Goal: Task Accomplishment & Management: Complete application form

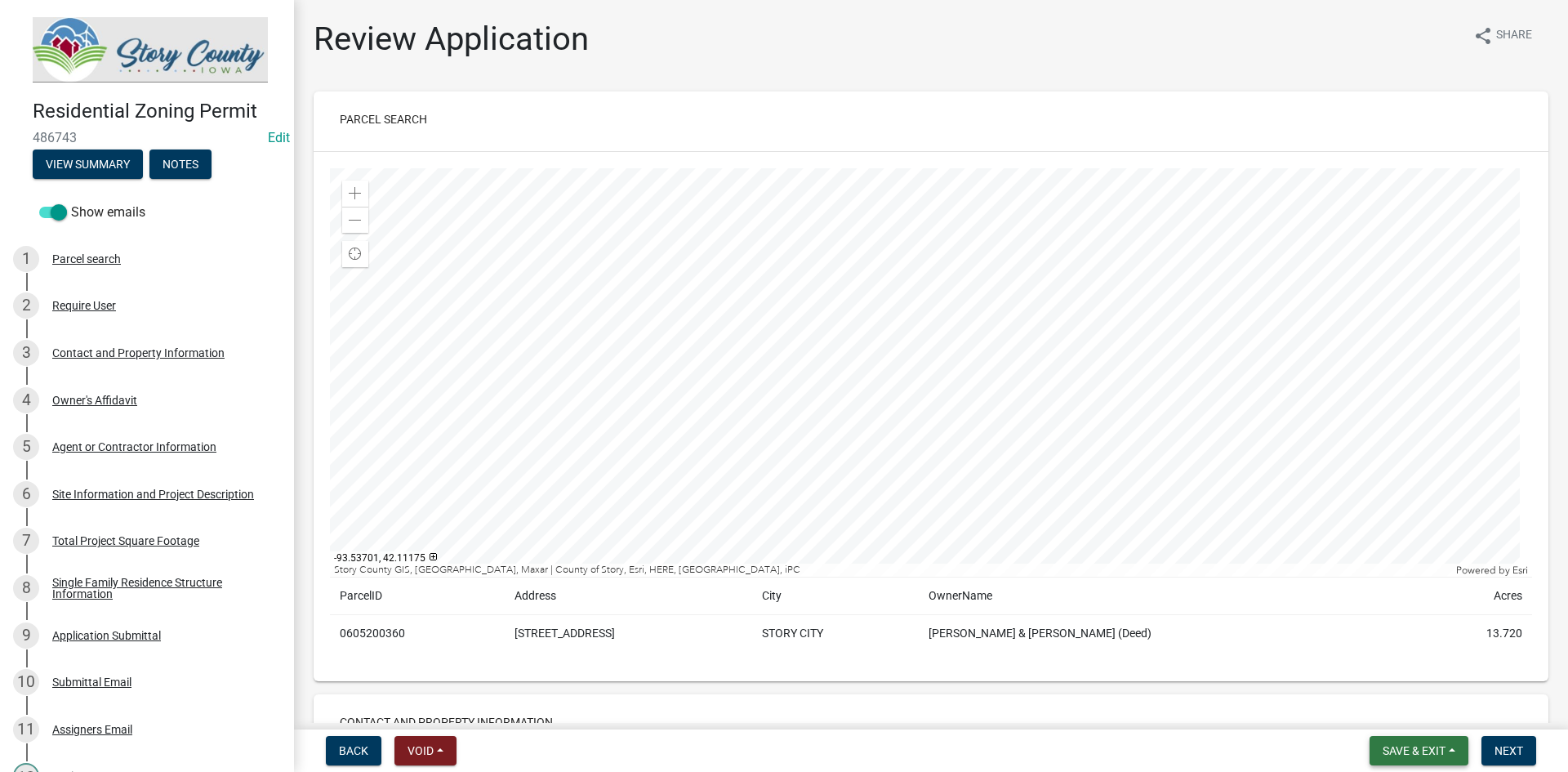
click at [1419, 740] on button "Save & Exit" at bounding box center [1419, 751] width 99 height 30
click at [1393, 705] on button "Save & Exit" at bounding box center [1403, 709] width 131 height 39
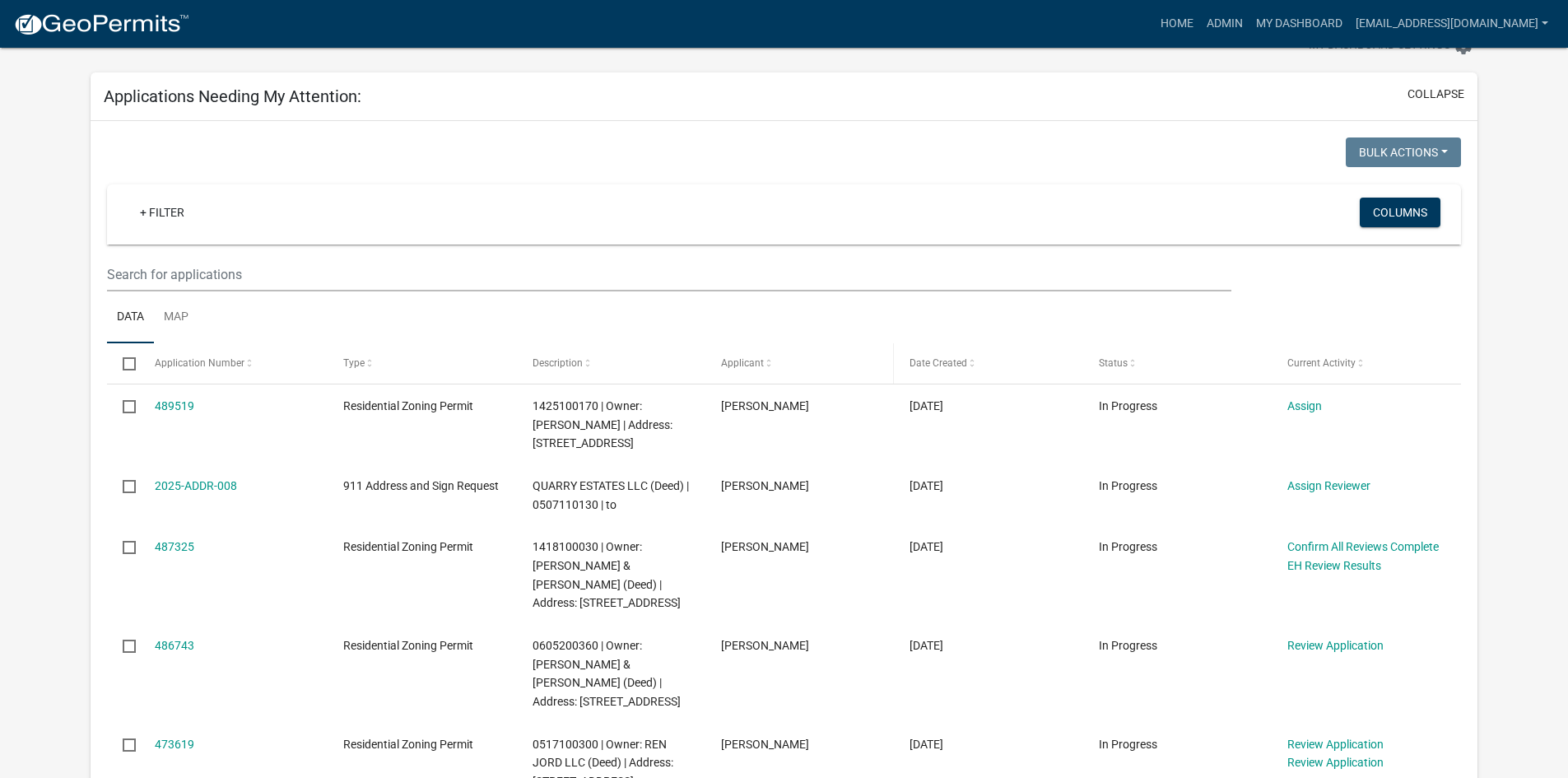
scroll to position [82, 0]
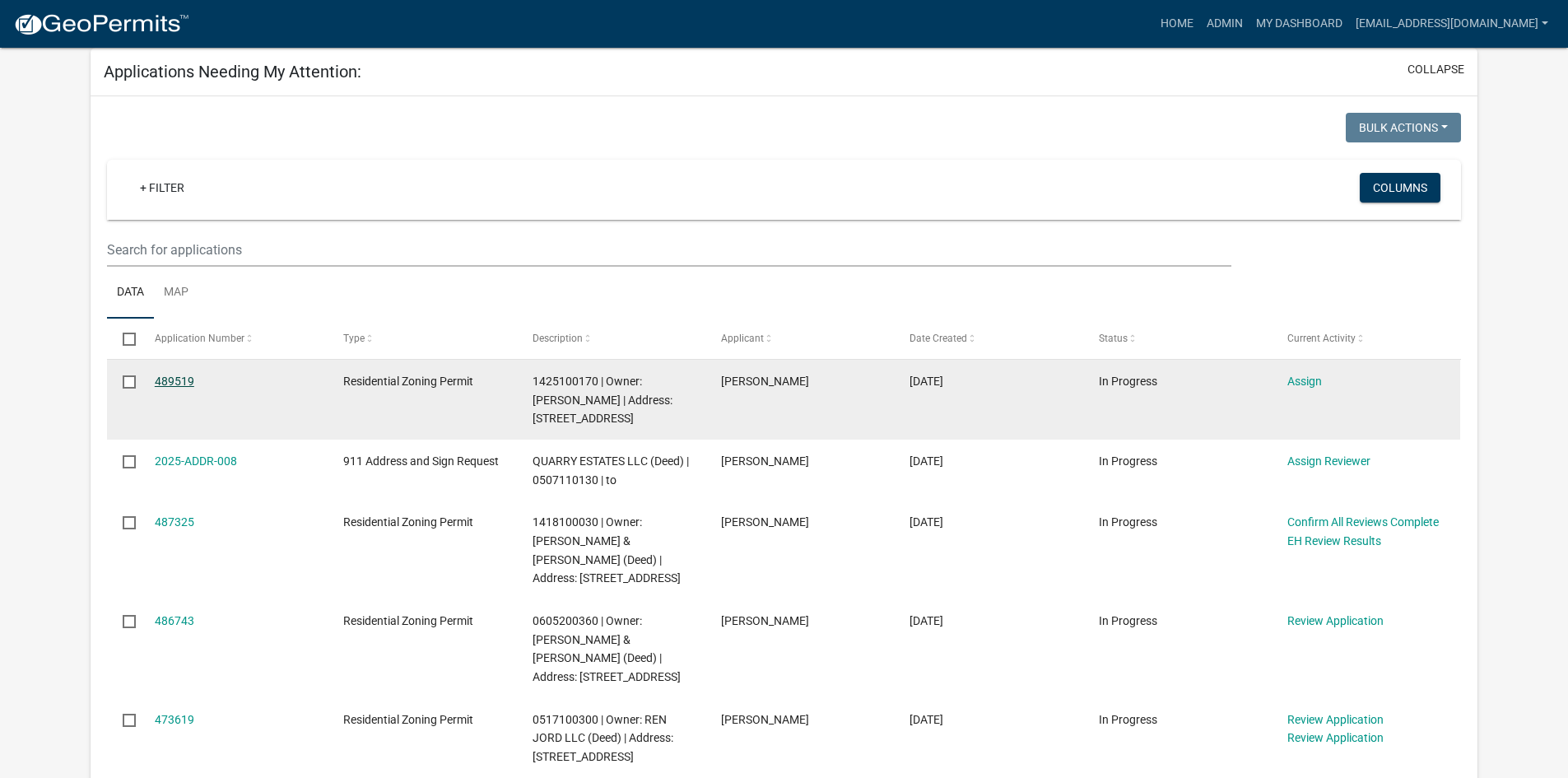
click at [172, 377] on link "489519" at bounding box center [175, 382] width 40 height 13
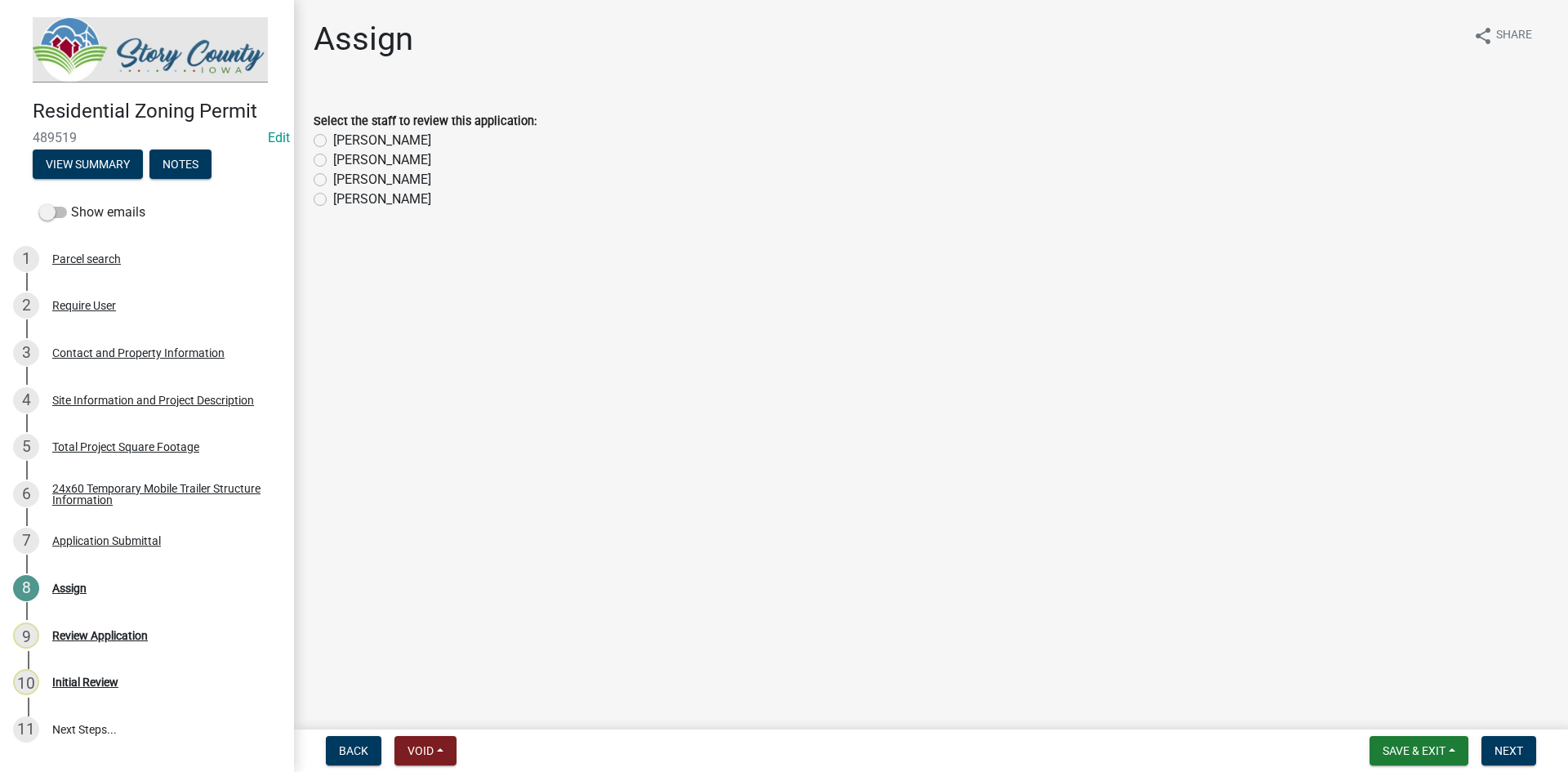
click at [365, 142] on label "[PERSON_NAME]" at bounding box center [382, 140] width 98 height 20
click at [344, 141] on input "[PERSON_NAME]" at bounding box center [338, 136] width 11 height 11
radio input "true"
click at [1401, 752] on span "Save & Exit" at bounding box center [1414, 751] width 63 height 13
click at [1365, 718] on button "Save & Exit" at bounding box center [1403, 709] width 131 height 39
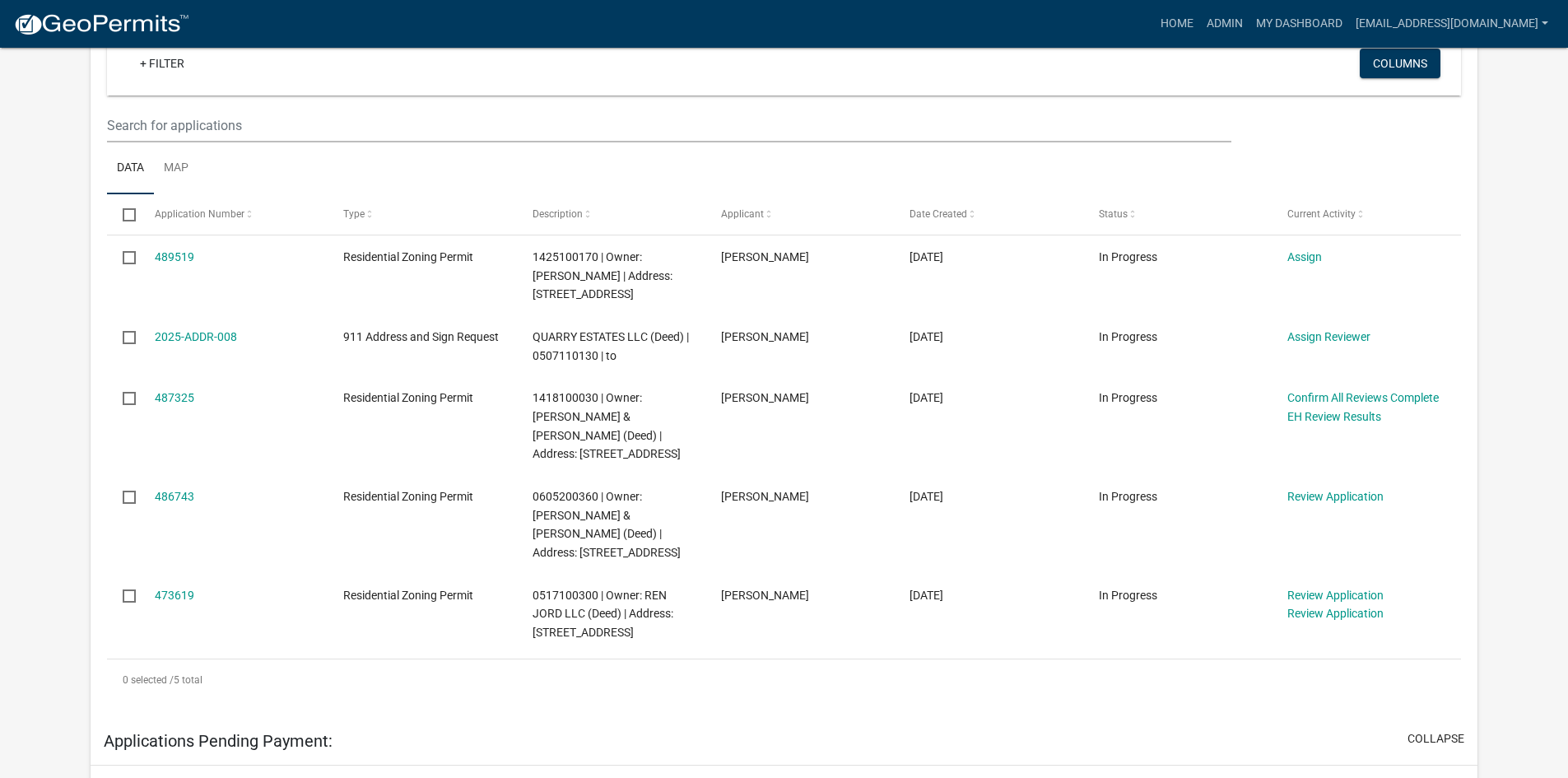
scroll to position [247, 0]
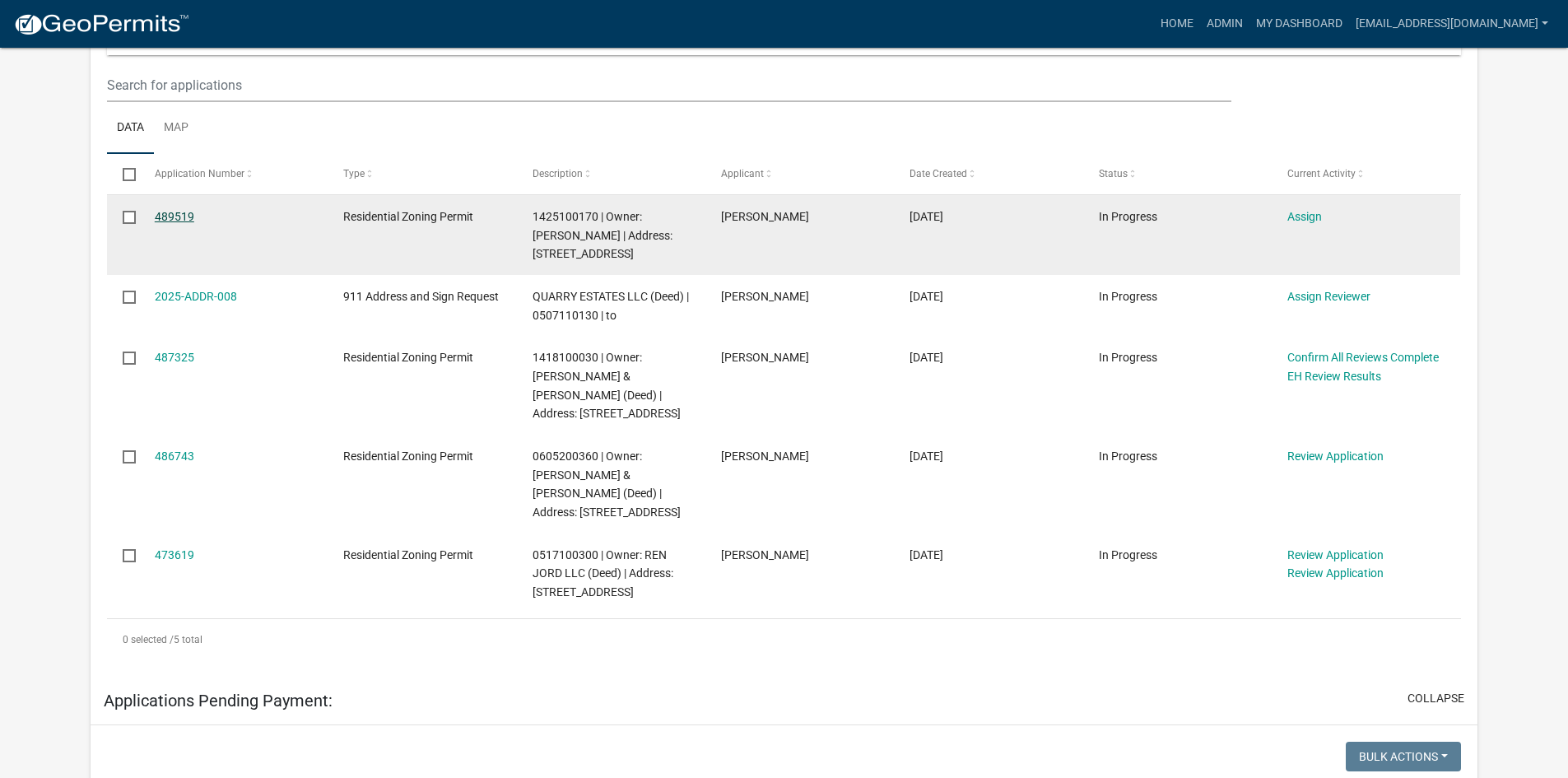
click at [188, 210] on link "489519" at bounding box center [175, 217] width 40 height 13
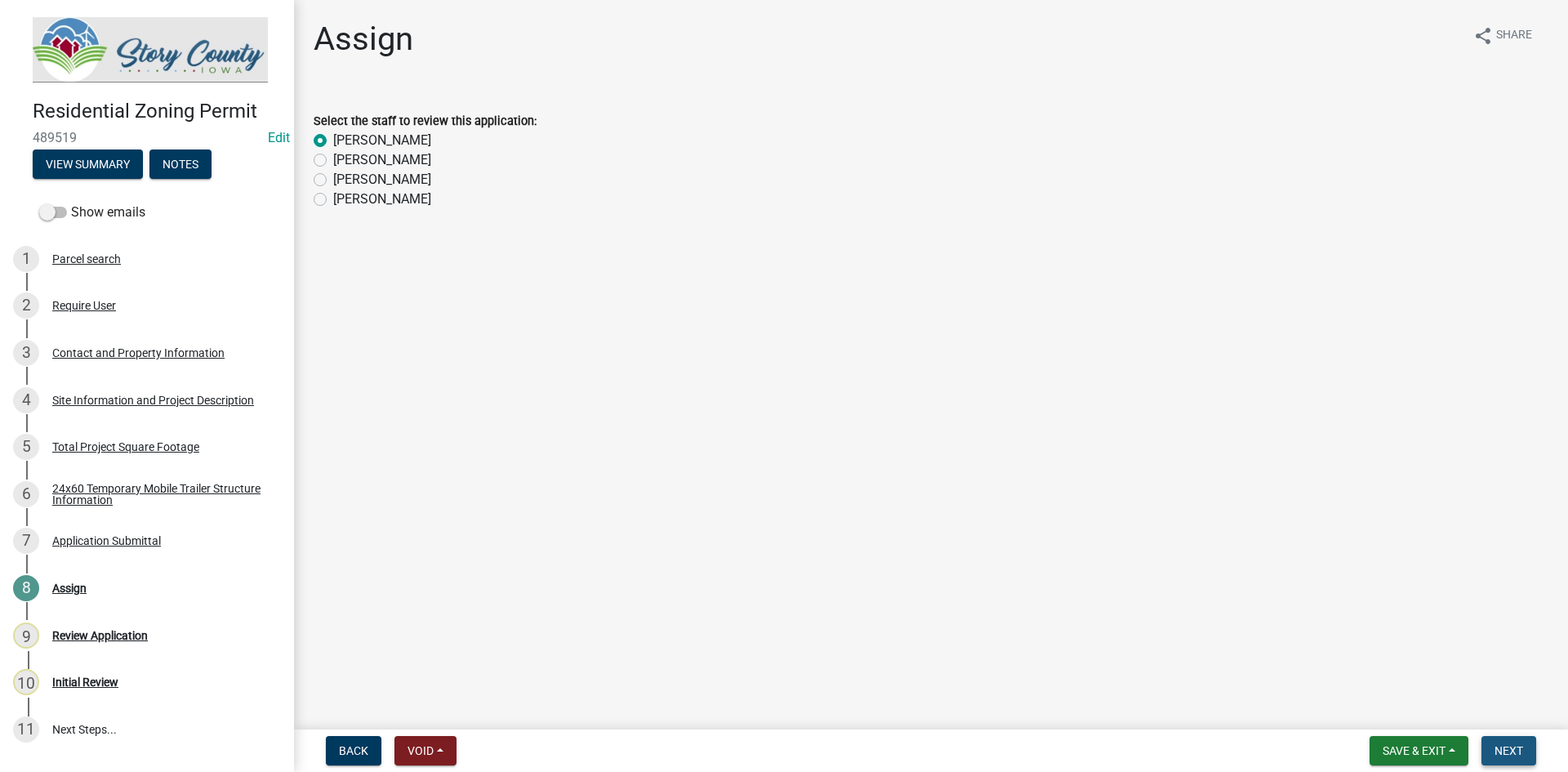
click at [1502, 746] on span "Next" at bounding box center [1509, 751] width 29 height 13
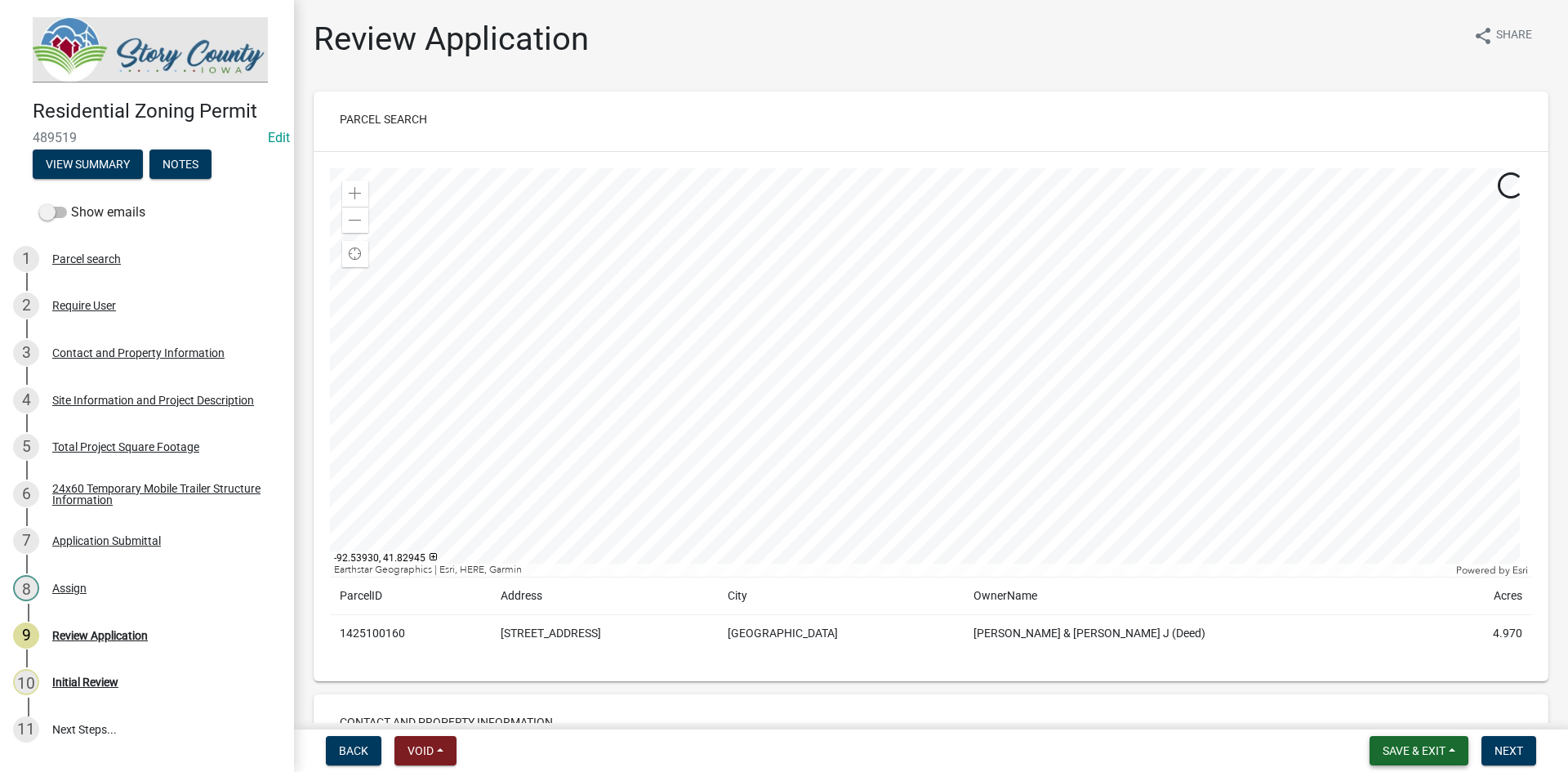
click at [1415, 740] on button "Save & Exit" at bounding box center [1419, 751] width 99 height 30
click at [1408, 713] on button "Save & Exit" at bounding box center [1403, 709] width 131 height 39
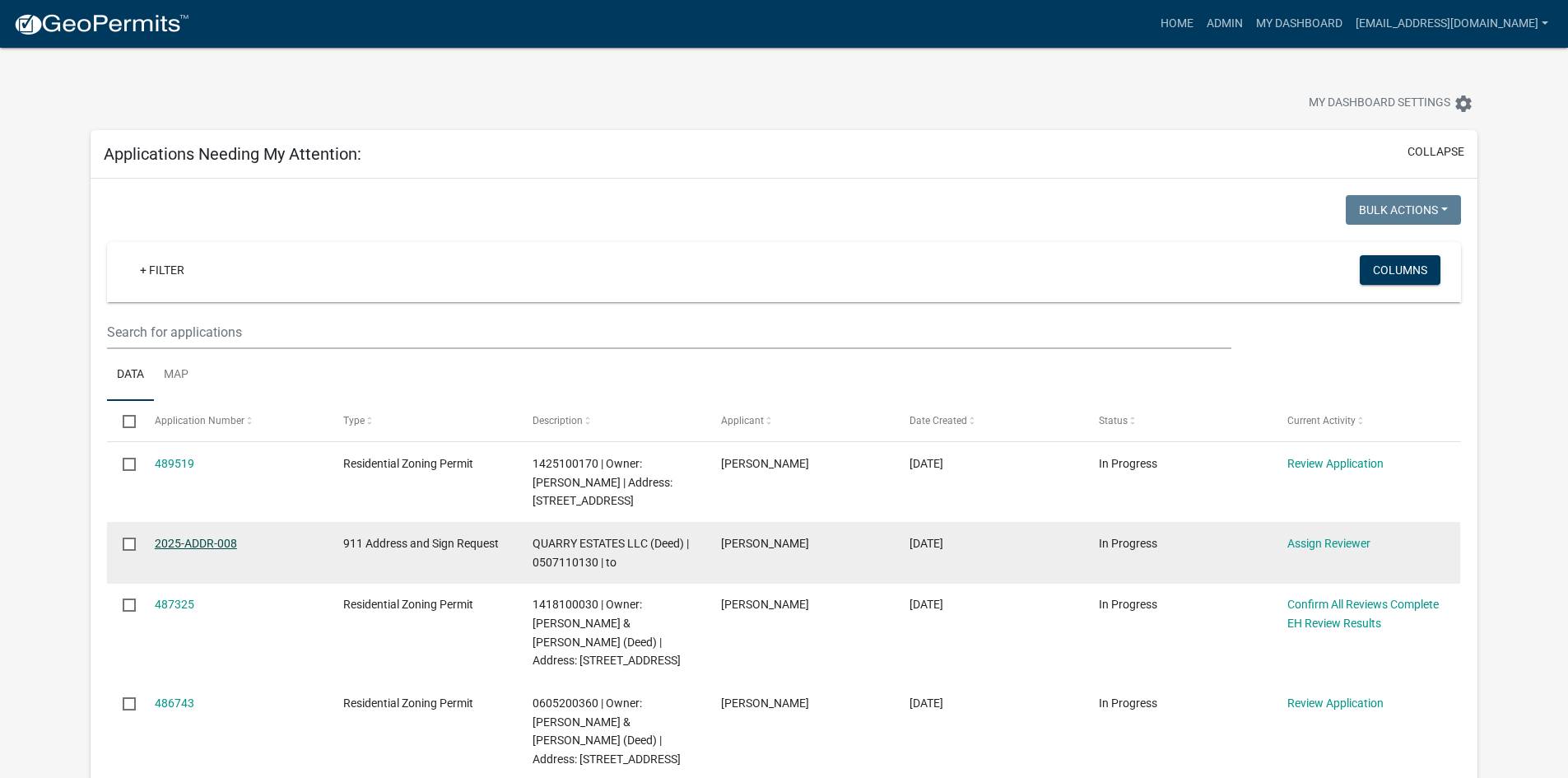
click at [231, 539] on link "2025-ADDR-008" at bounding box center [195, 544] width 82 height 13
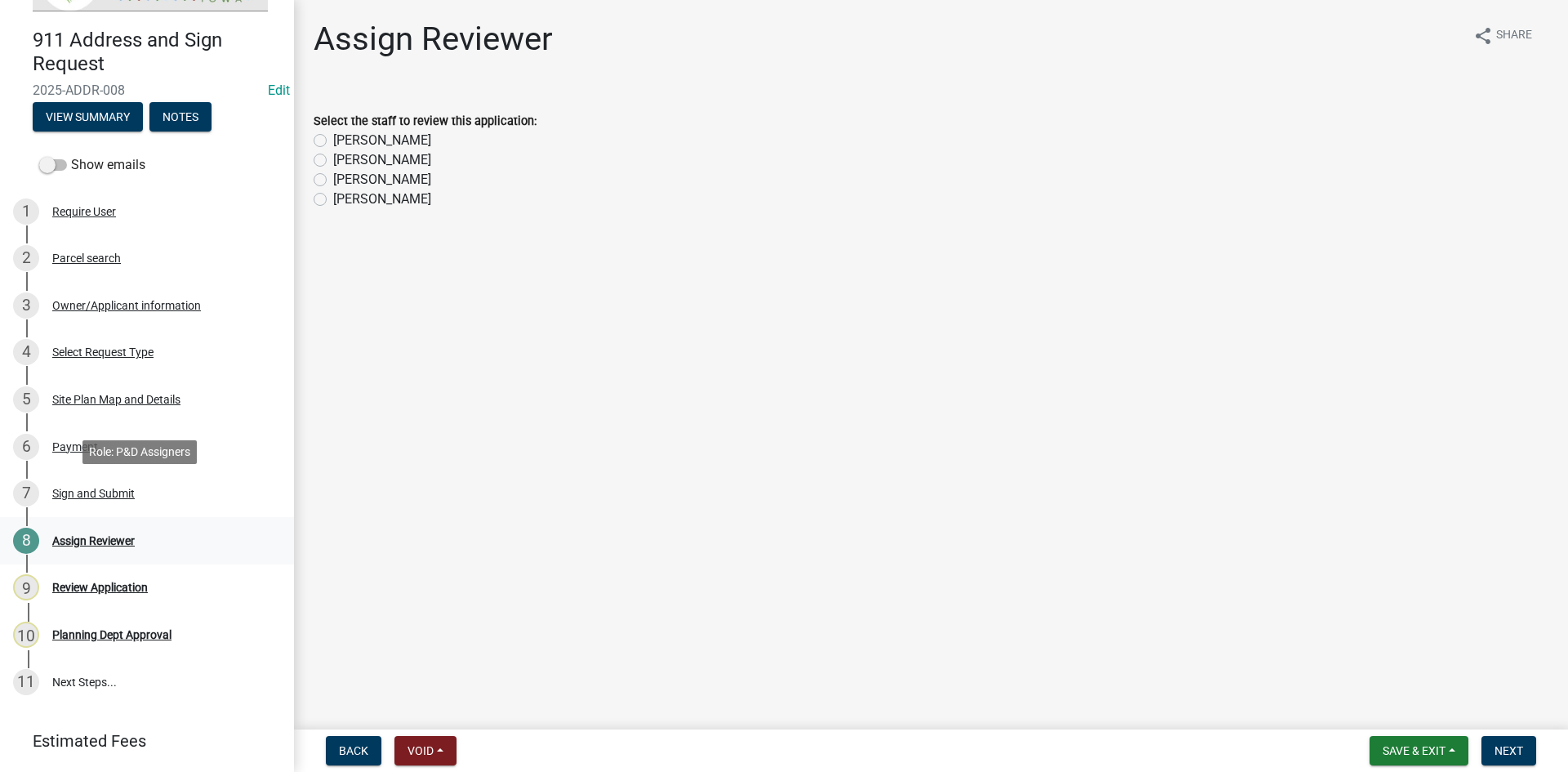
scroll to position [190, 0]
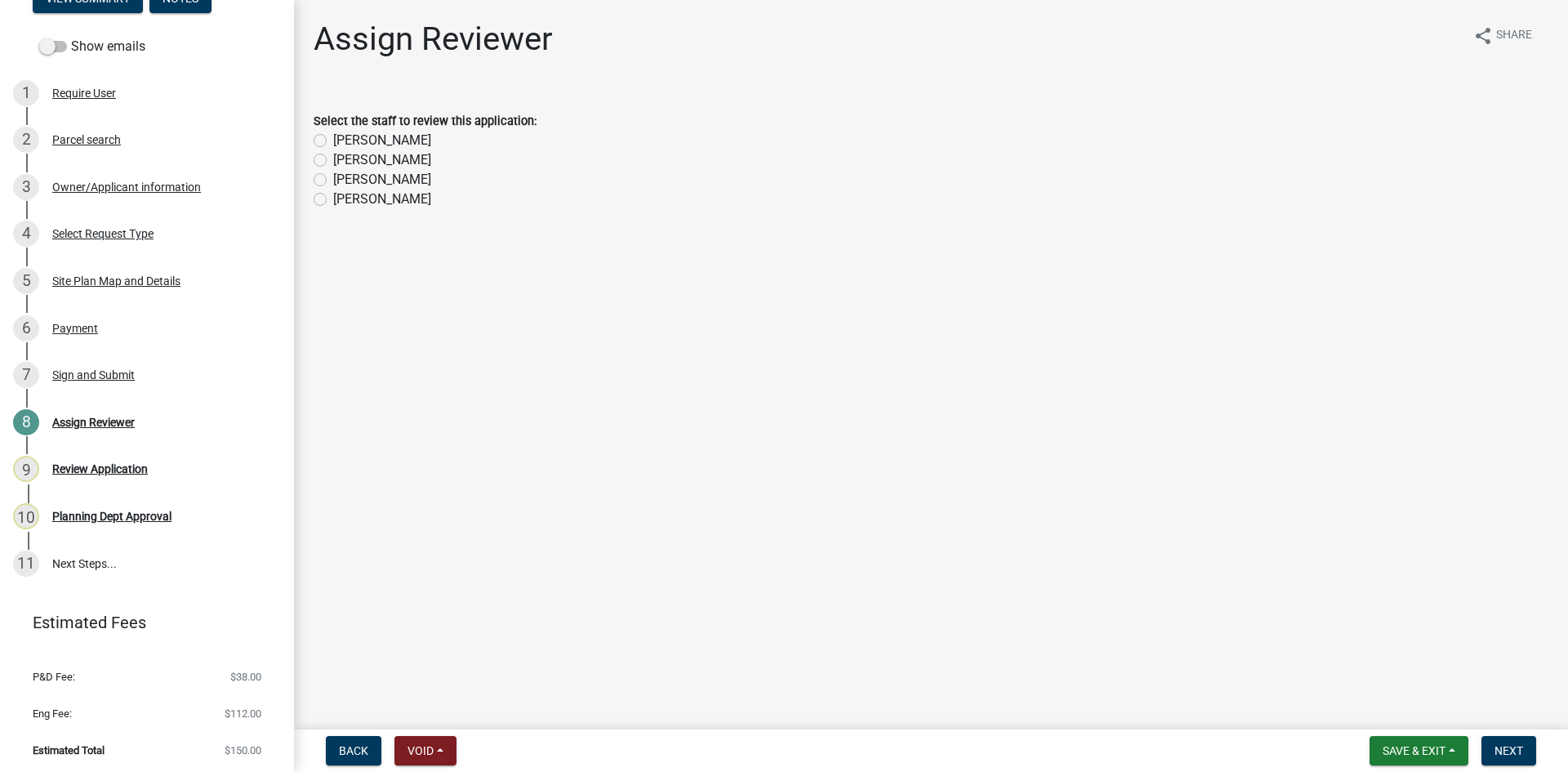
click at [333, 199] on label "[PERSON_NAME]" at bounding box center [382, 200] width 98 height 20
click at [333, 199] on input "[PERSON_NAME]" at bounding box center [338, 195] width 11 height 11
radio input "true"
click at [1516, 744] on span "Next" at bounding box center [1509, 751] width 29 height 13
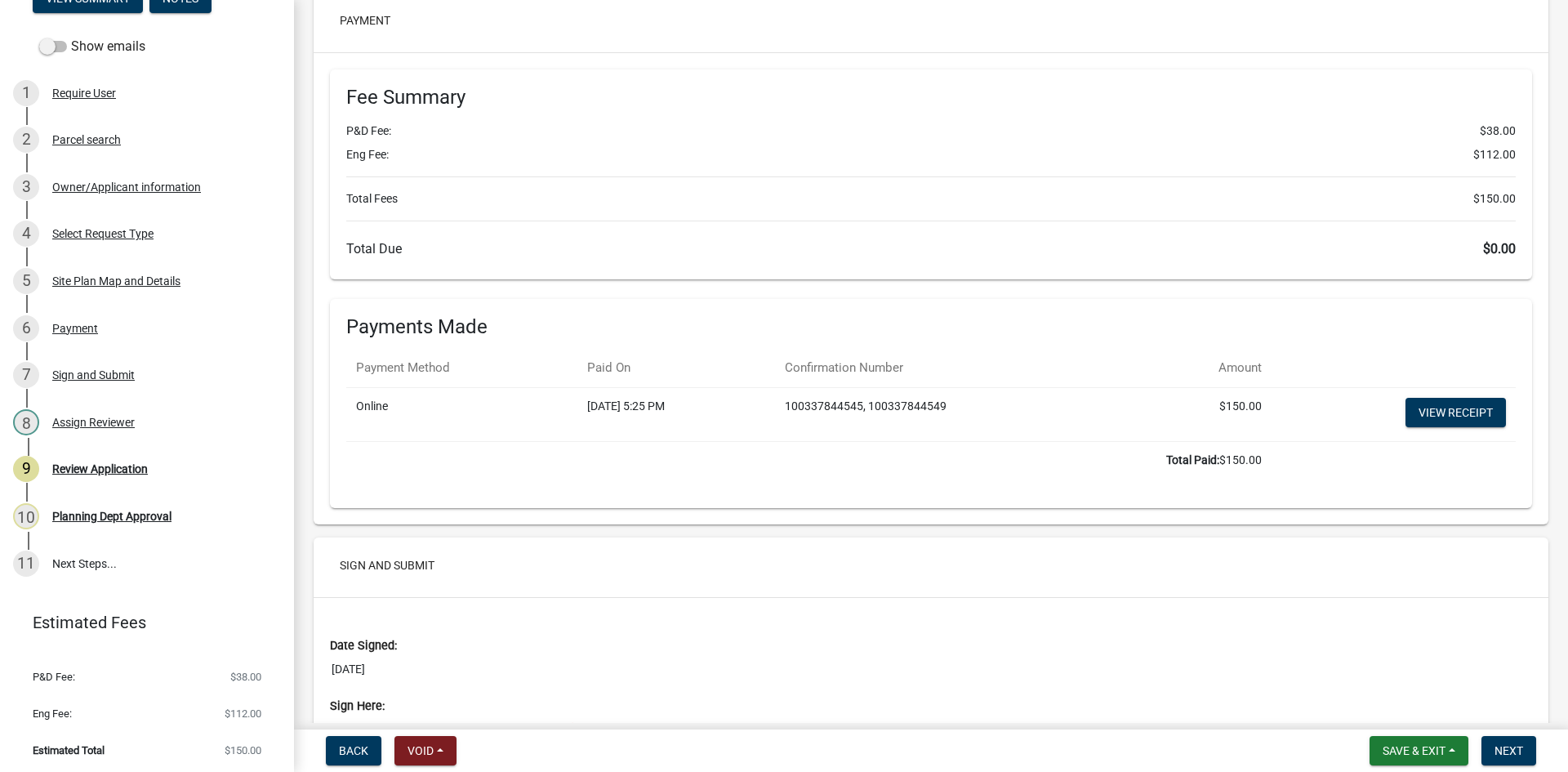
scroll to position [3432, 0]
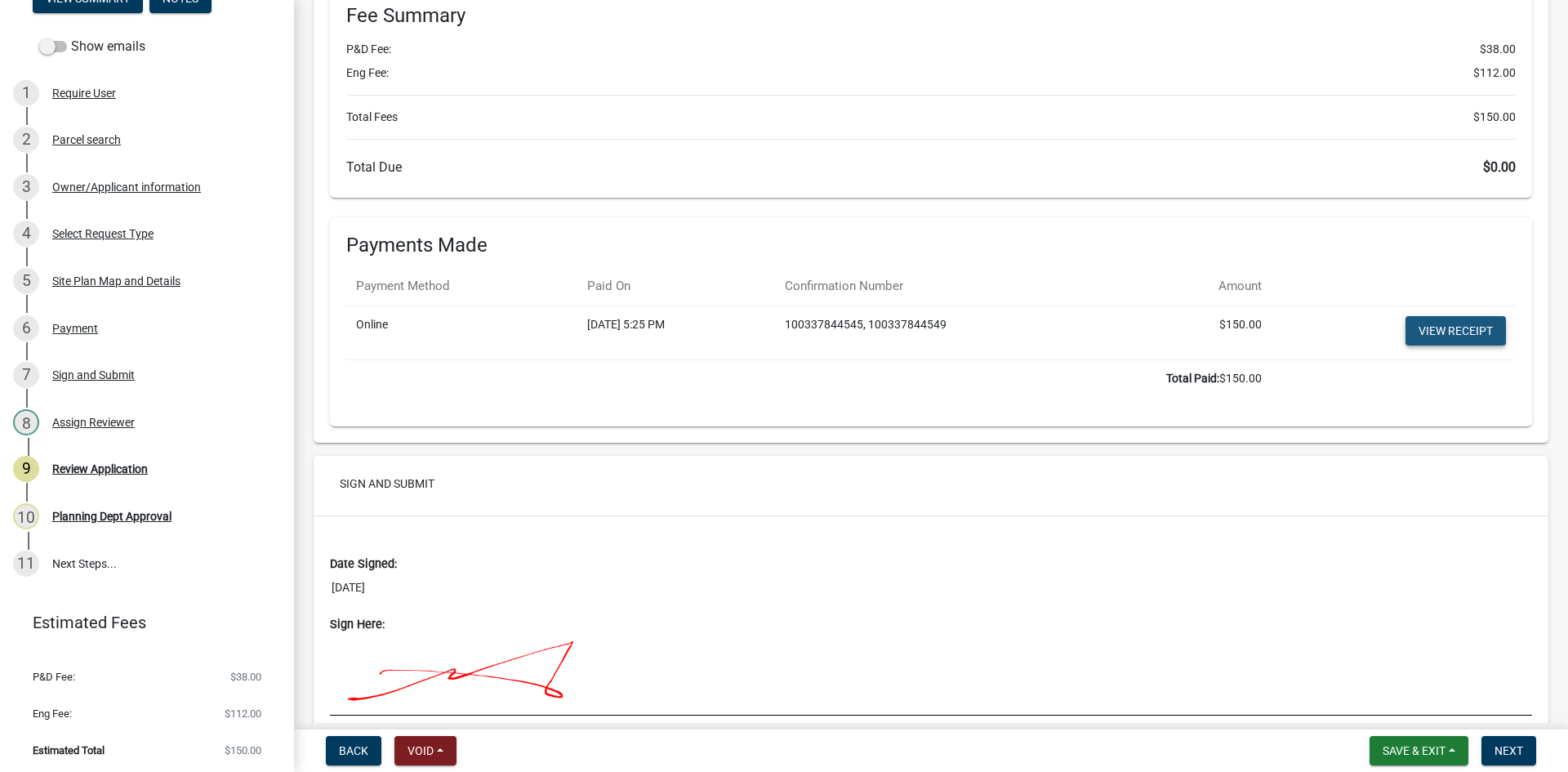
click at [1415, 329] on link "View receipt" at bounding box center [1456, 331] width 100 height 30
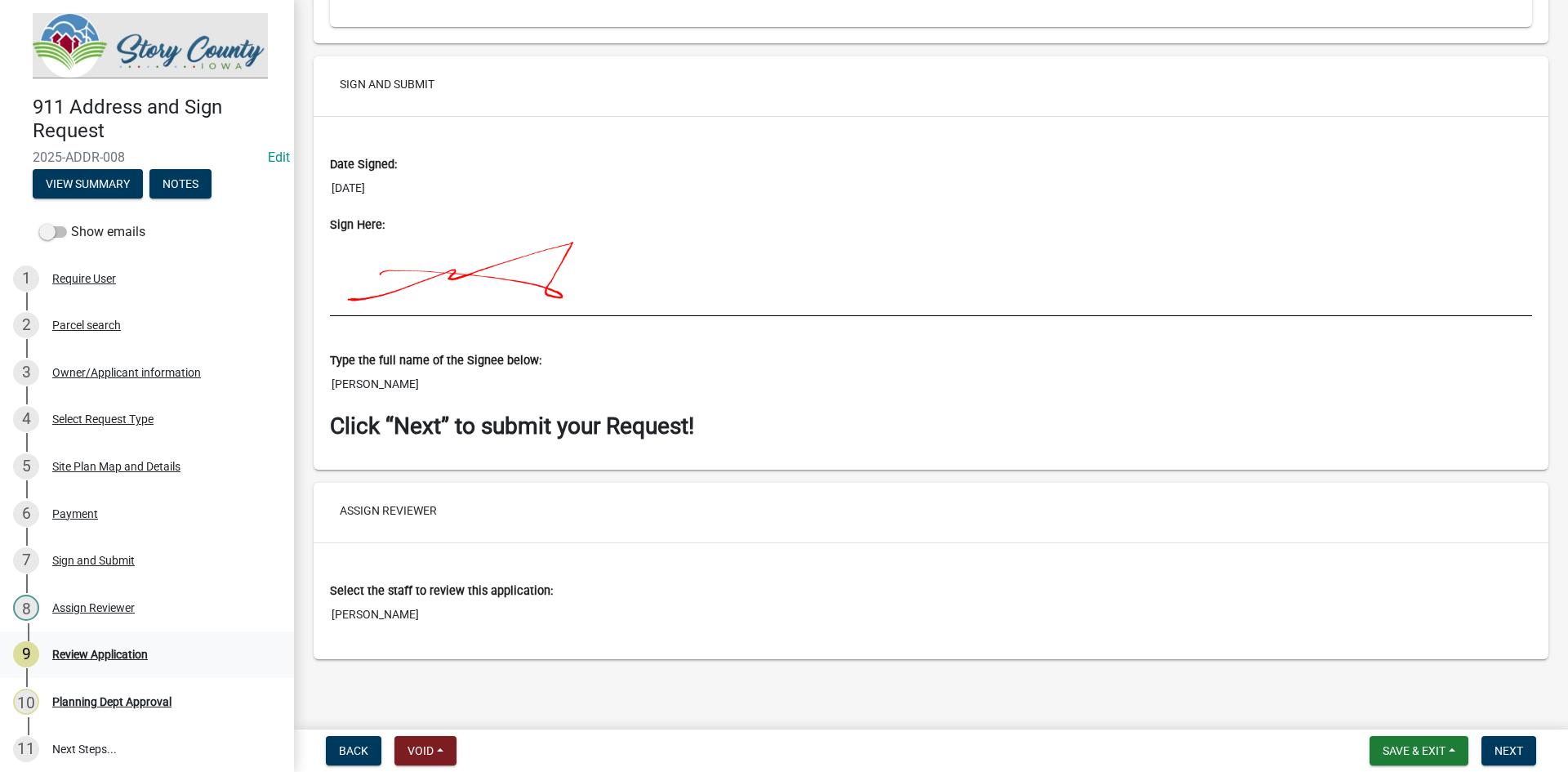
scroll to position [0, 0]
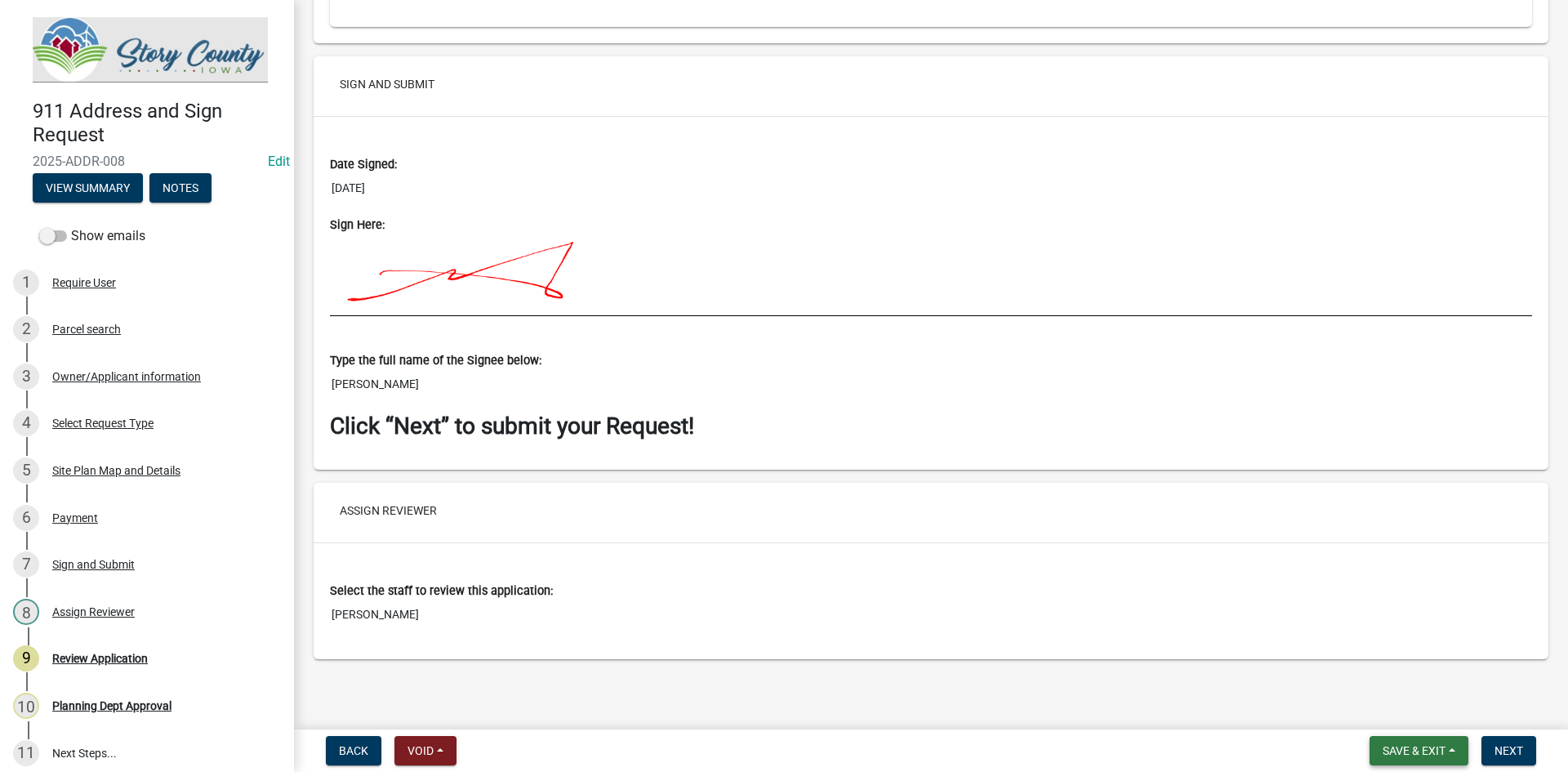
click at [1405, 754] on span "Save & Exit" at bounding box center [1414, 751] width 63 height 13
click at [1381, 719] on button "Save & Exit" at bounding box center [1403, 709] width 131 height 39
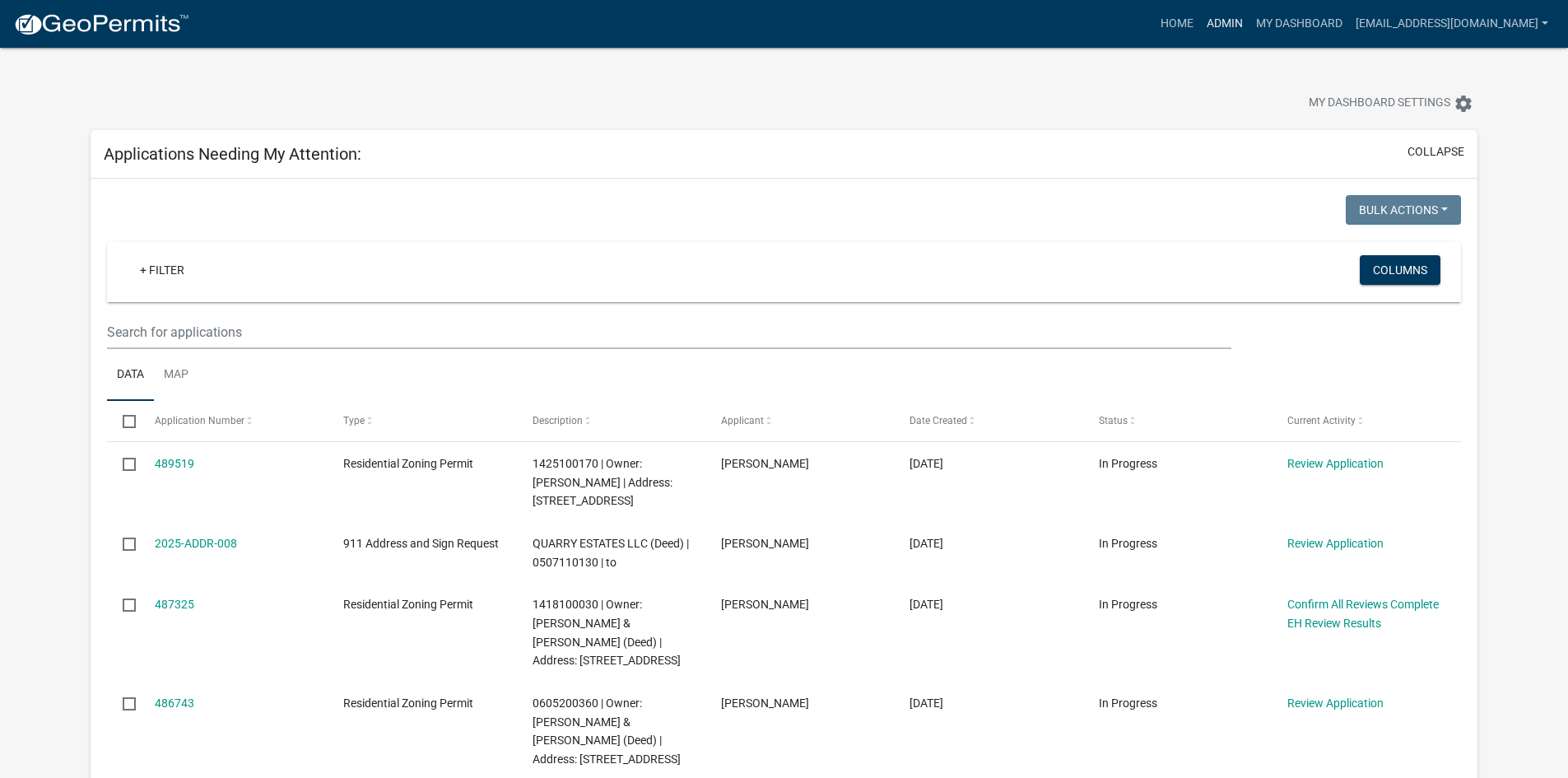
click at [1201, 19] on link "Admin" at bounding box center [1225, 24] width 50 height 31
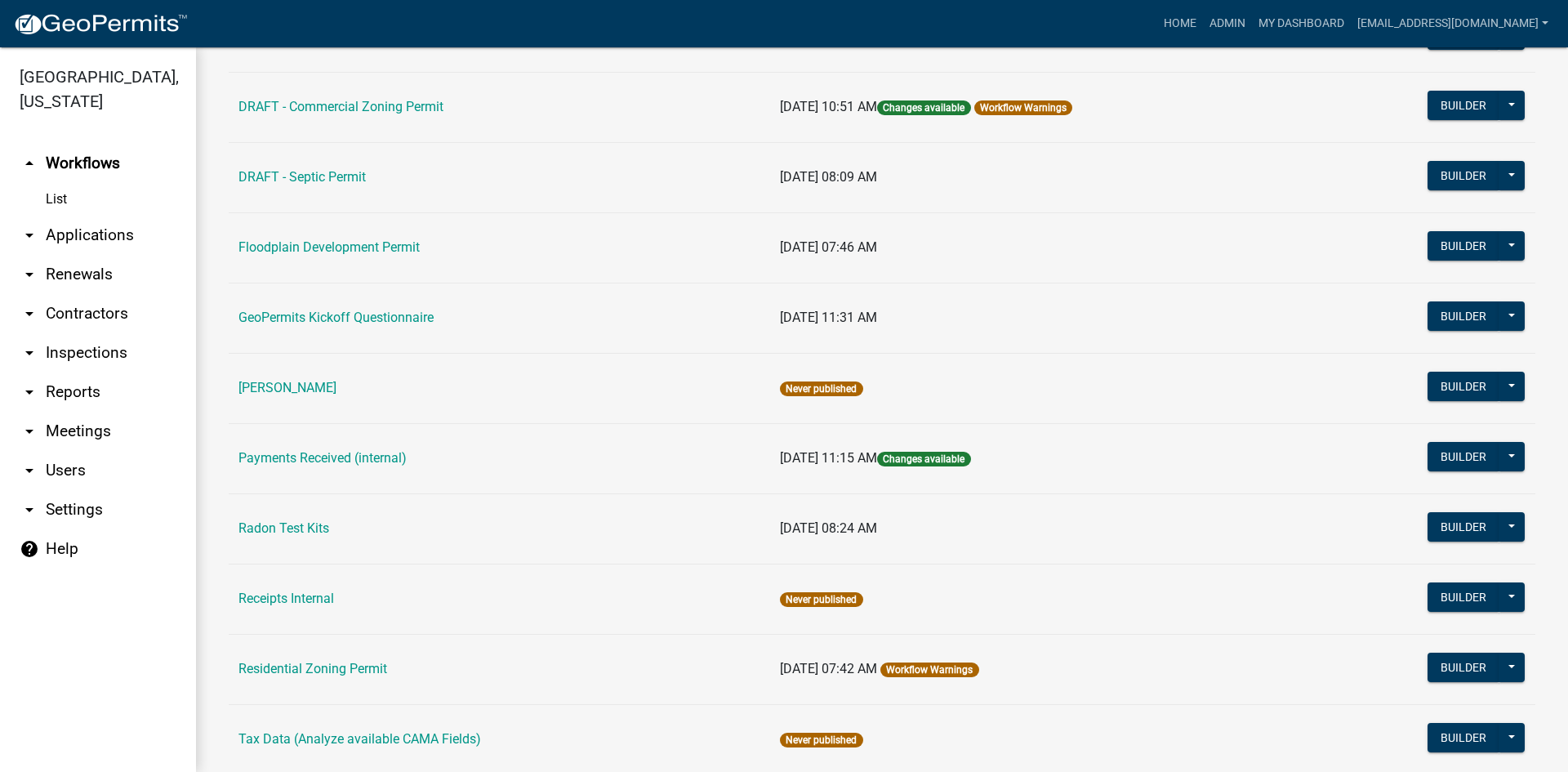
scroll to position [962, 0]
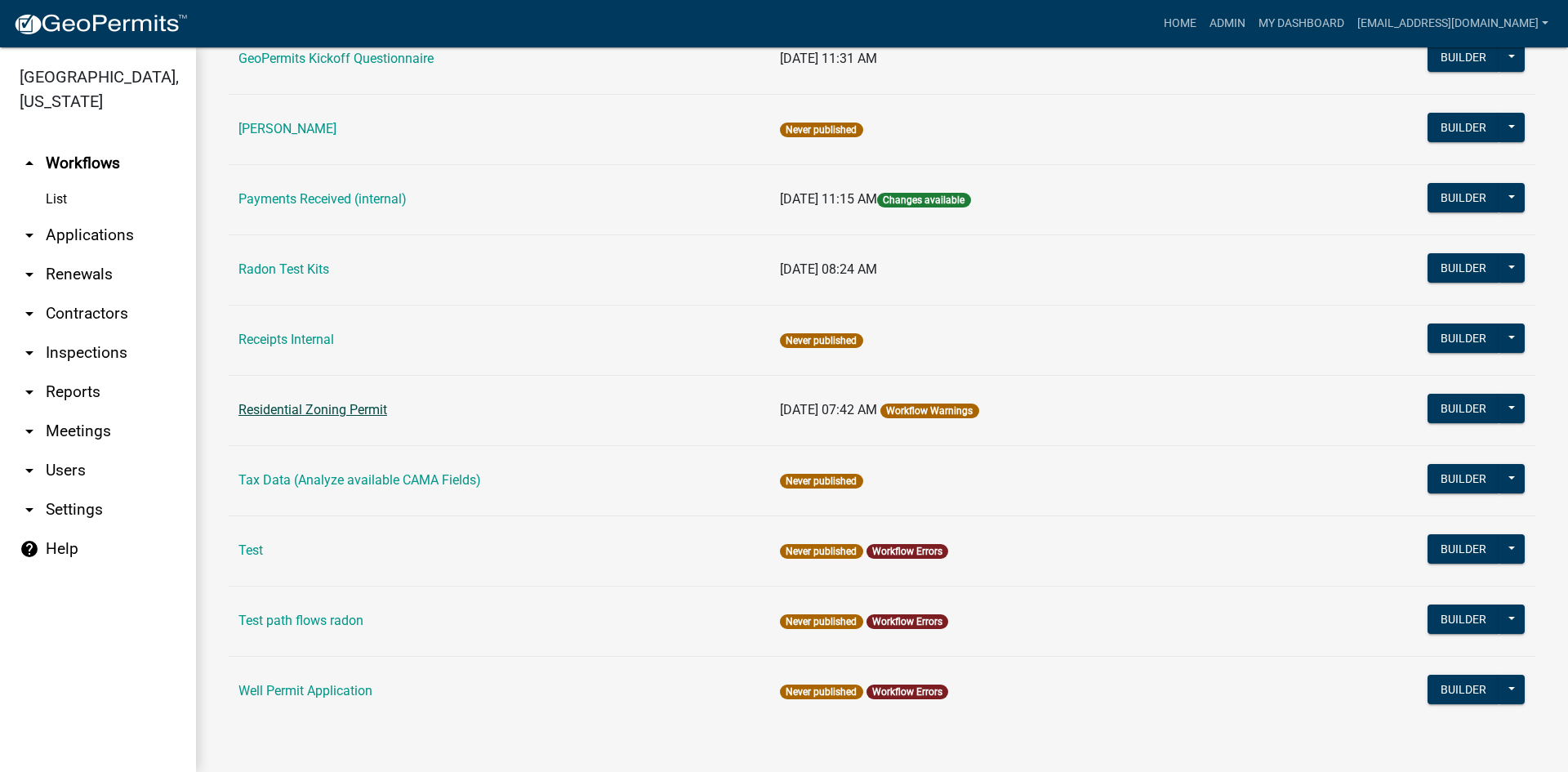
click at [296, 416] on link "Residential Zoning Permit" at bounding box center [313, 409] width 149 height 16
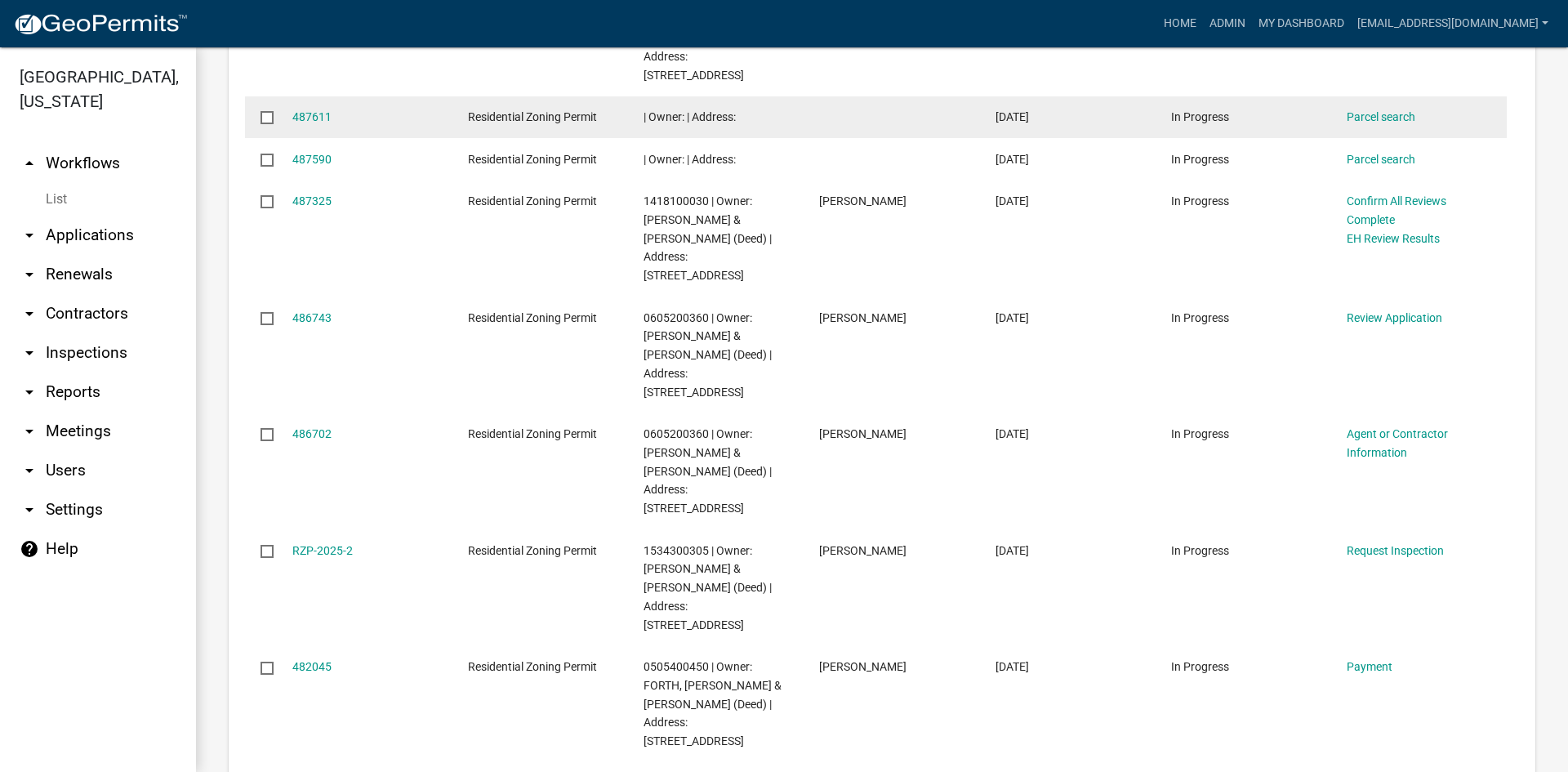
scroll to position [1456, 0]
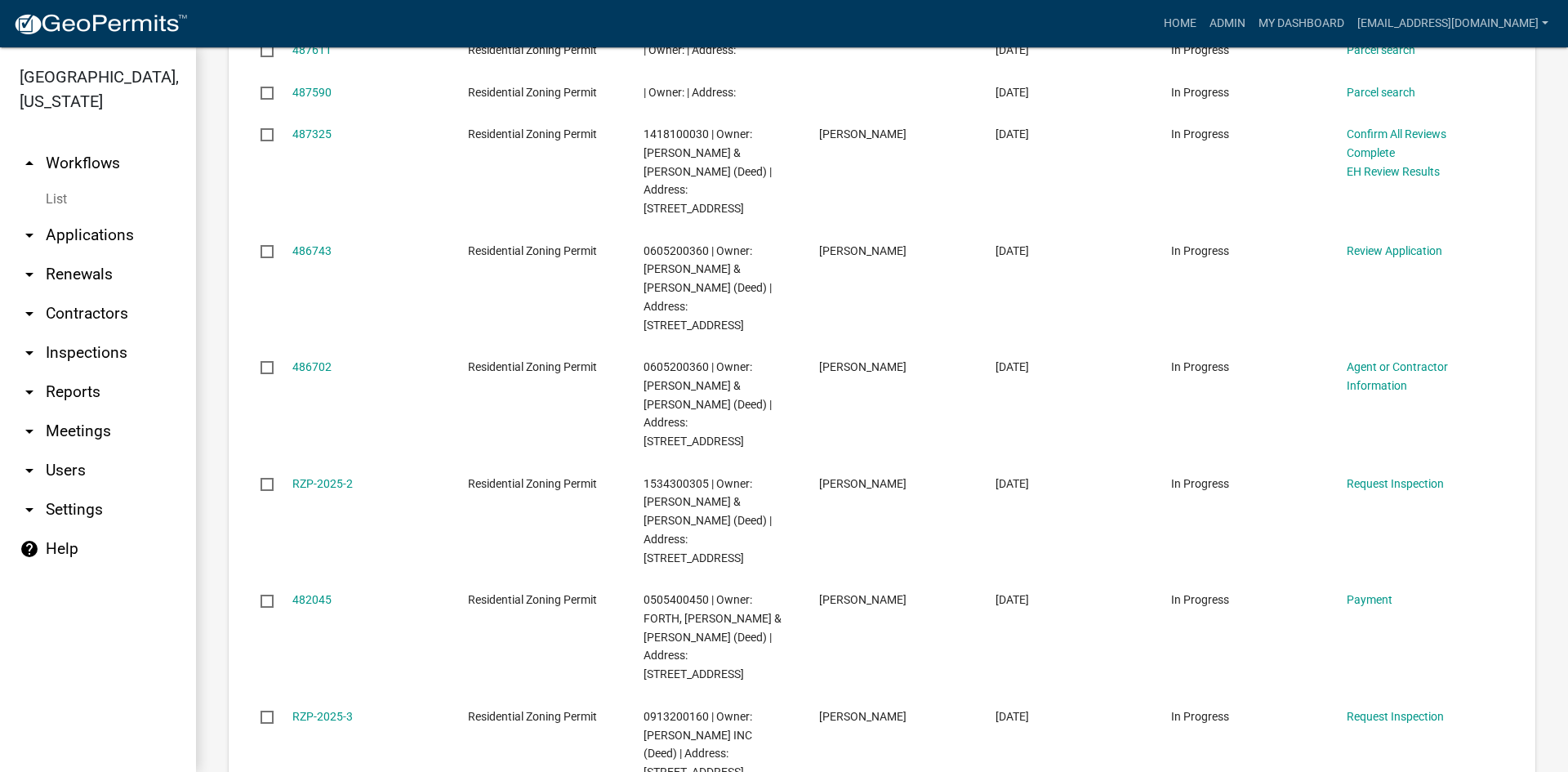
select select "3: 100"
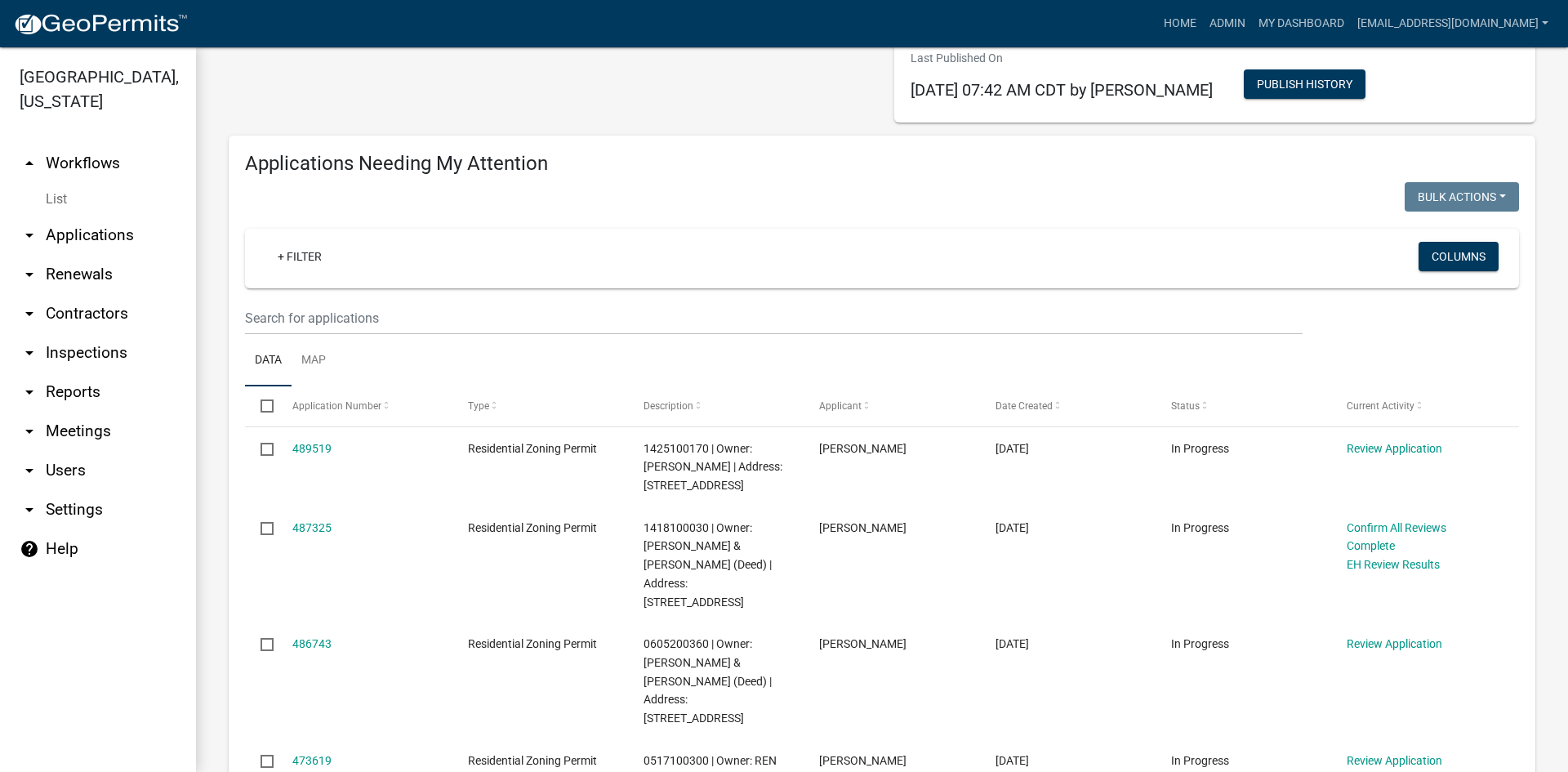
scroll to position [80, 0]
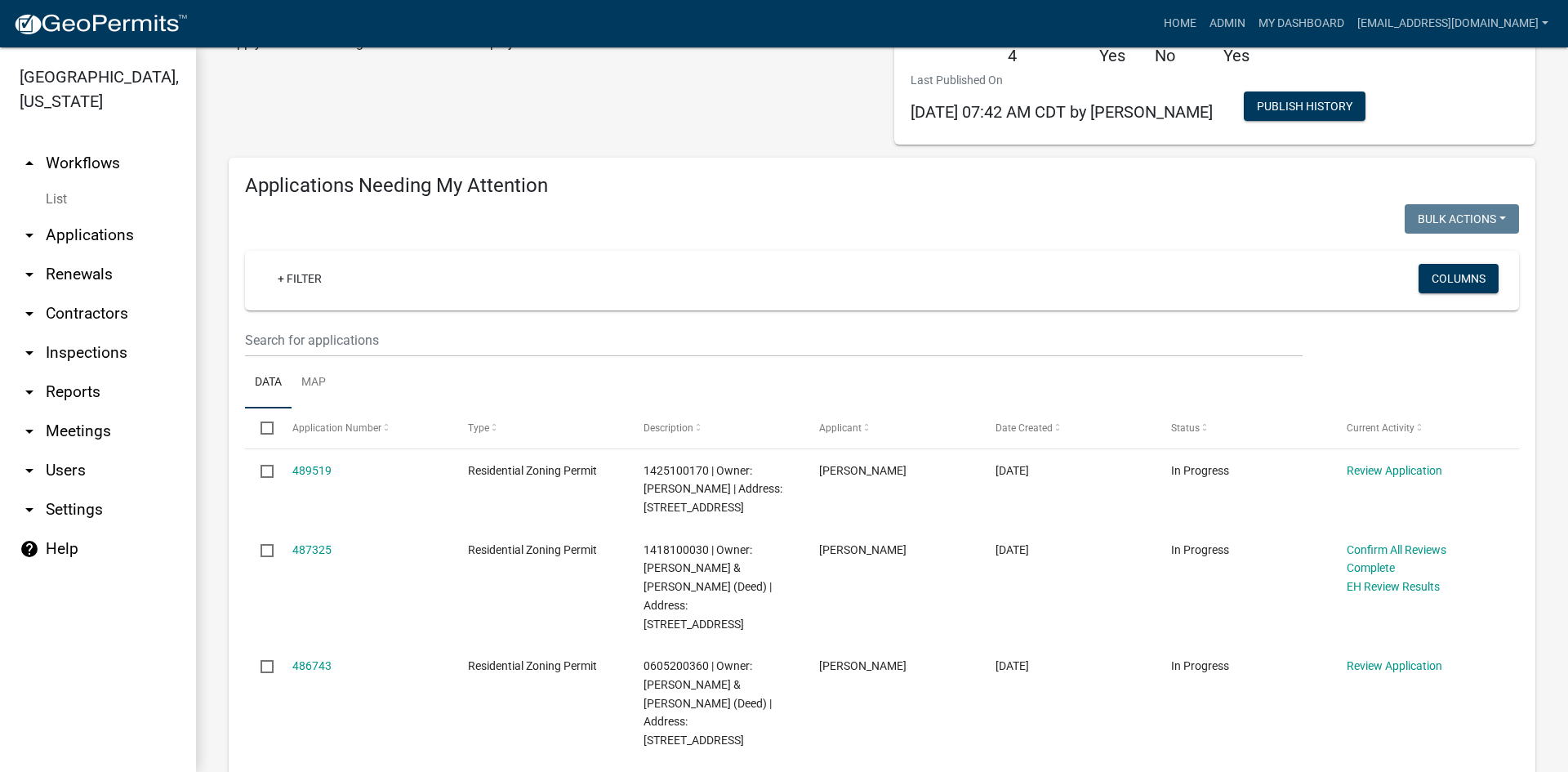
click at [68, 216] on link "arrow_drop_down Applications" at bounding box center [98, 236] width 196 height 39
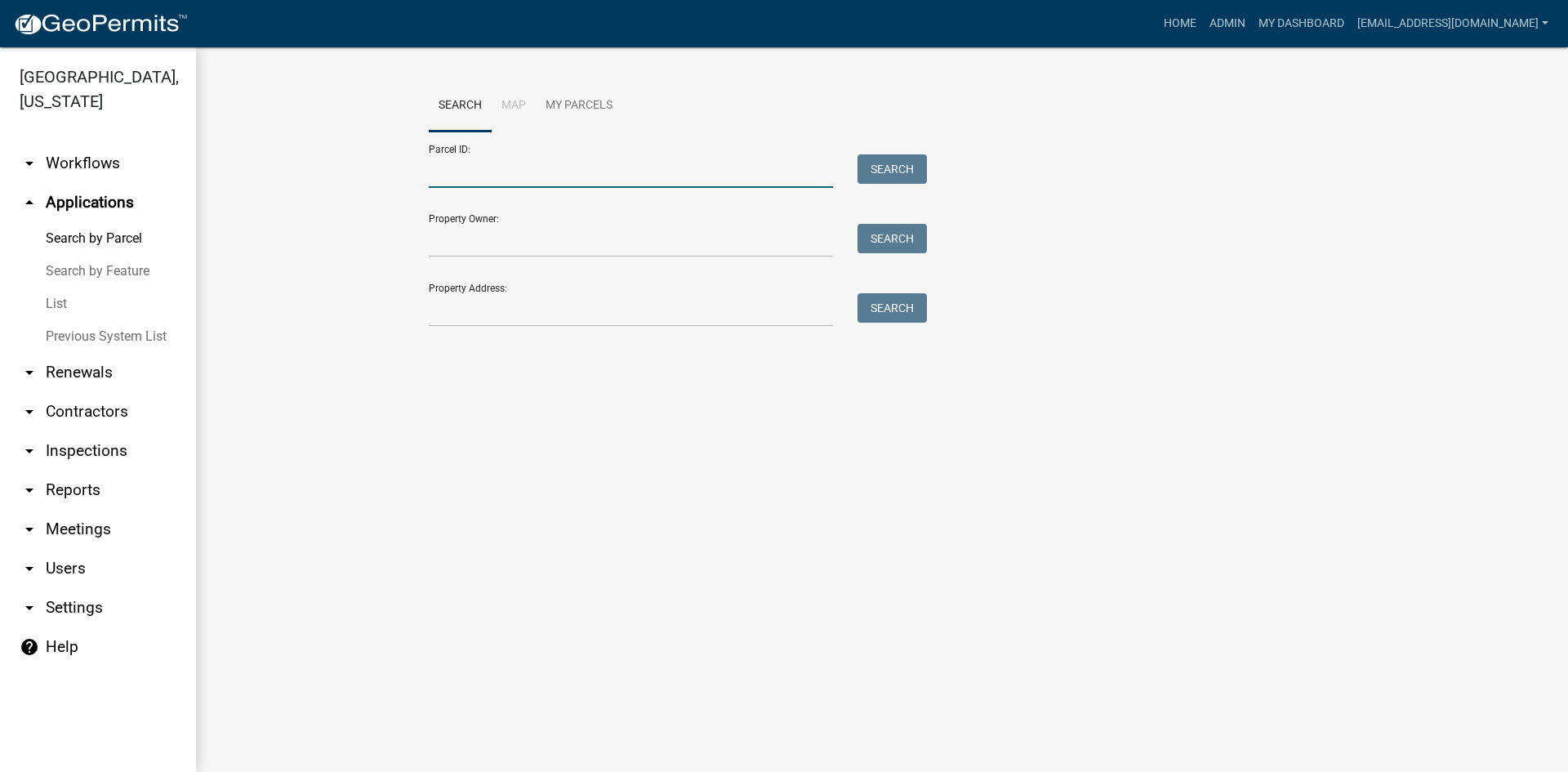
click at [494, 172] on input "Parcel ID:" at bounding box center [630, 171] width 404 height 34
paste input "1032205135"
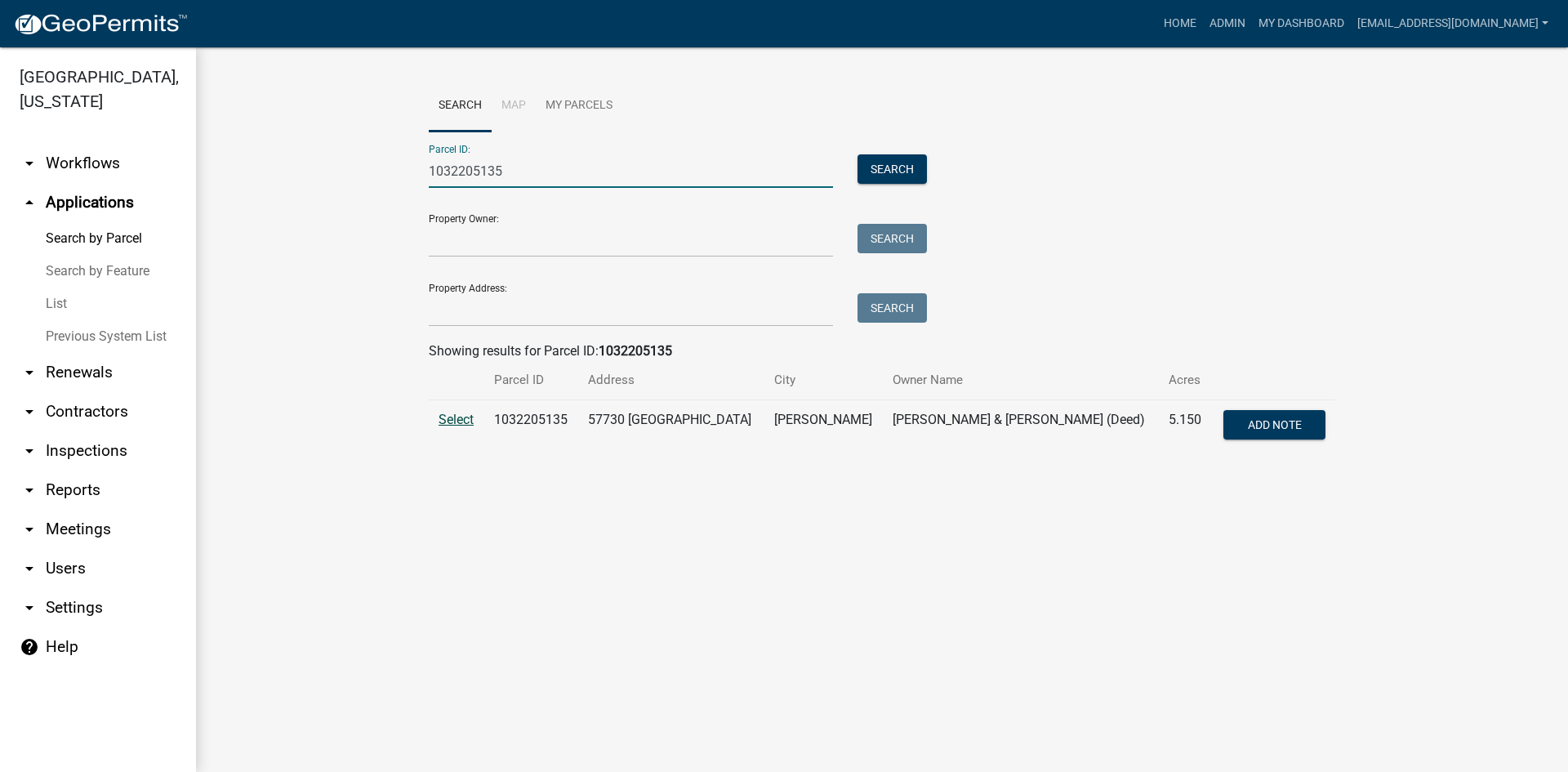
type input "1032205135"
click at [456, 425] on span "Select" at bounding box center [456, 419] width 35 height 16
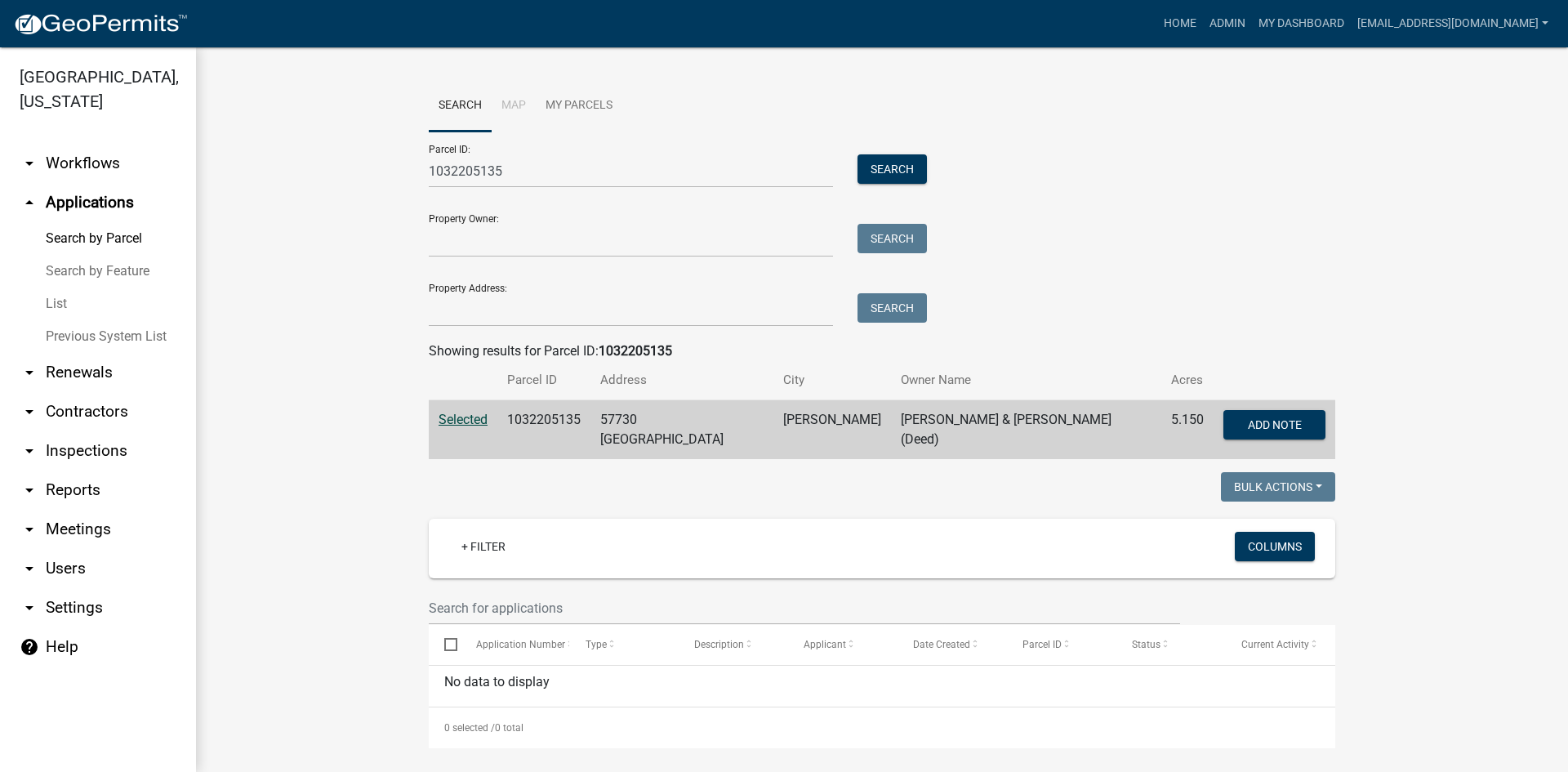
click at [63, 287] on link "List" at bounding box center [98, 304] width 196 height 33
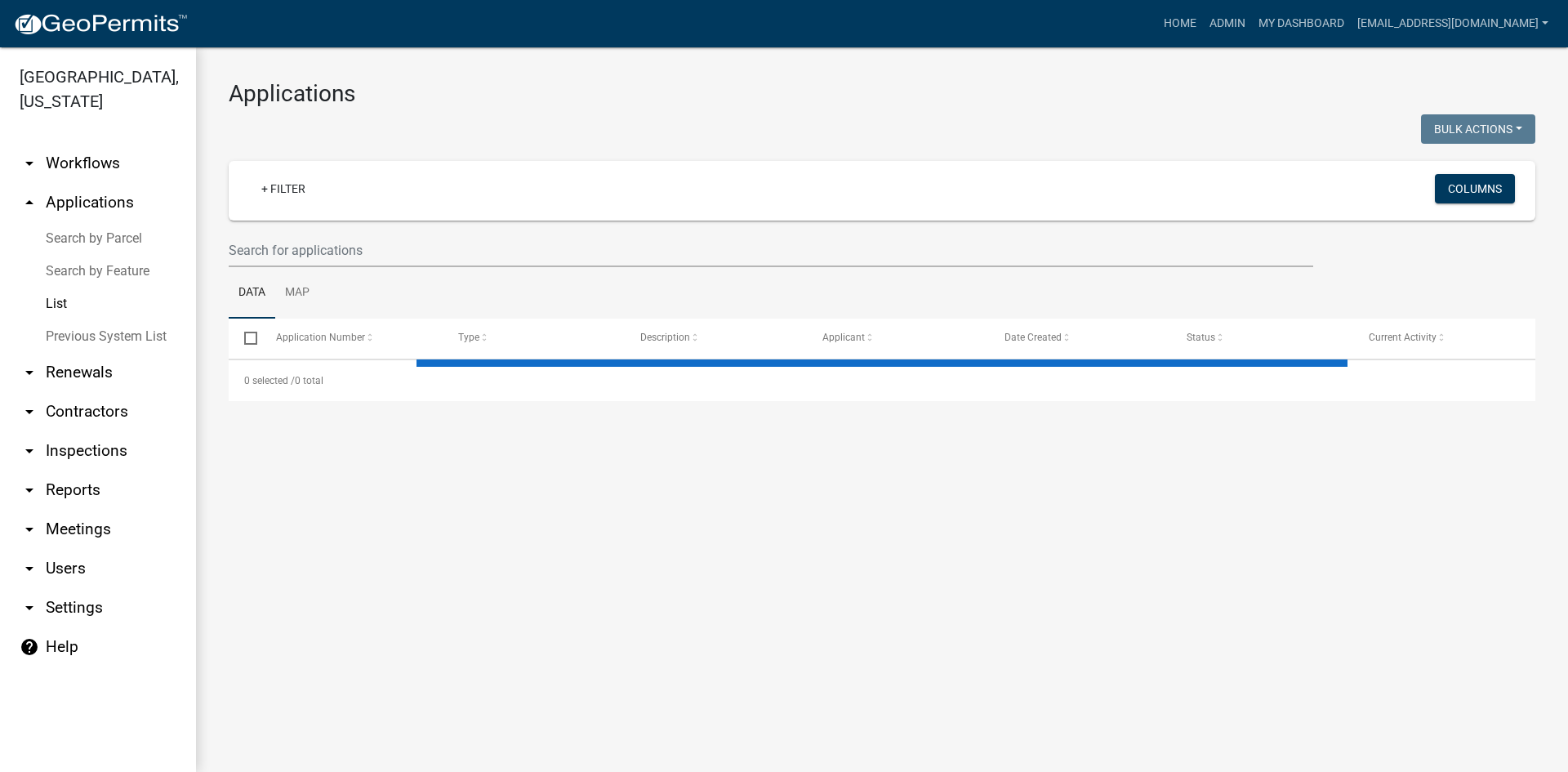
select select "3: 100"
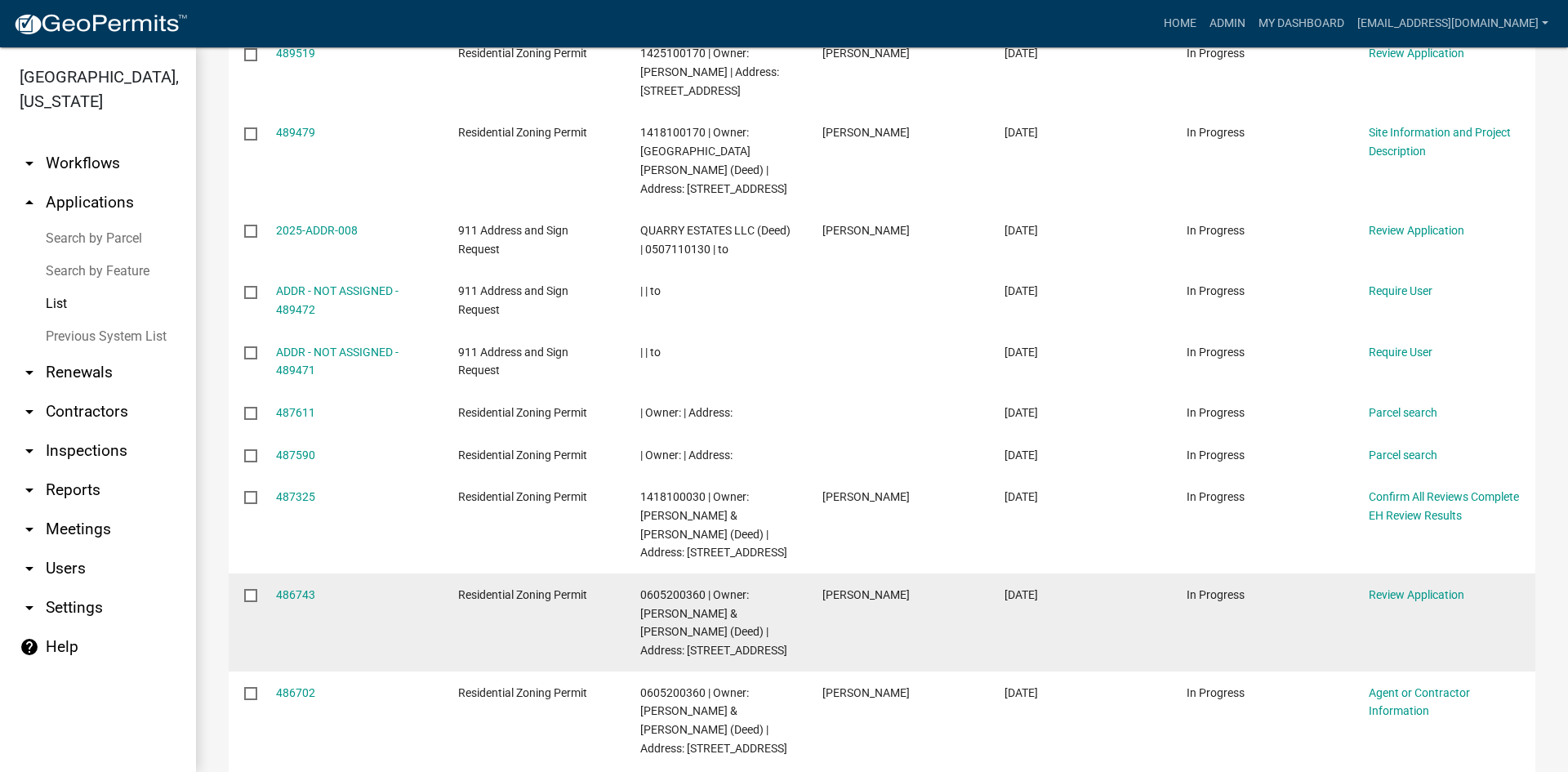
scroll to position [408, 0]
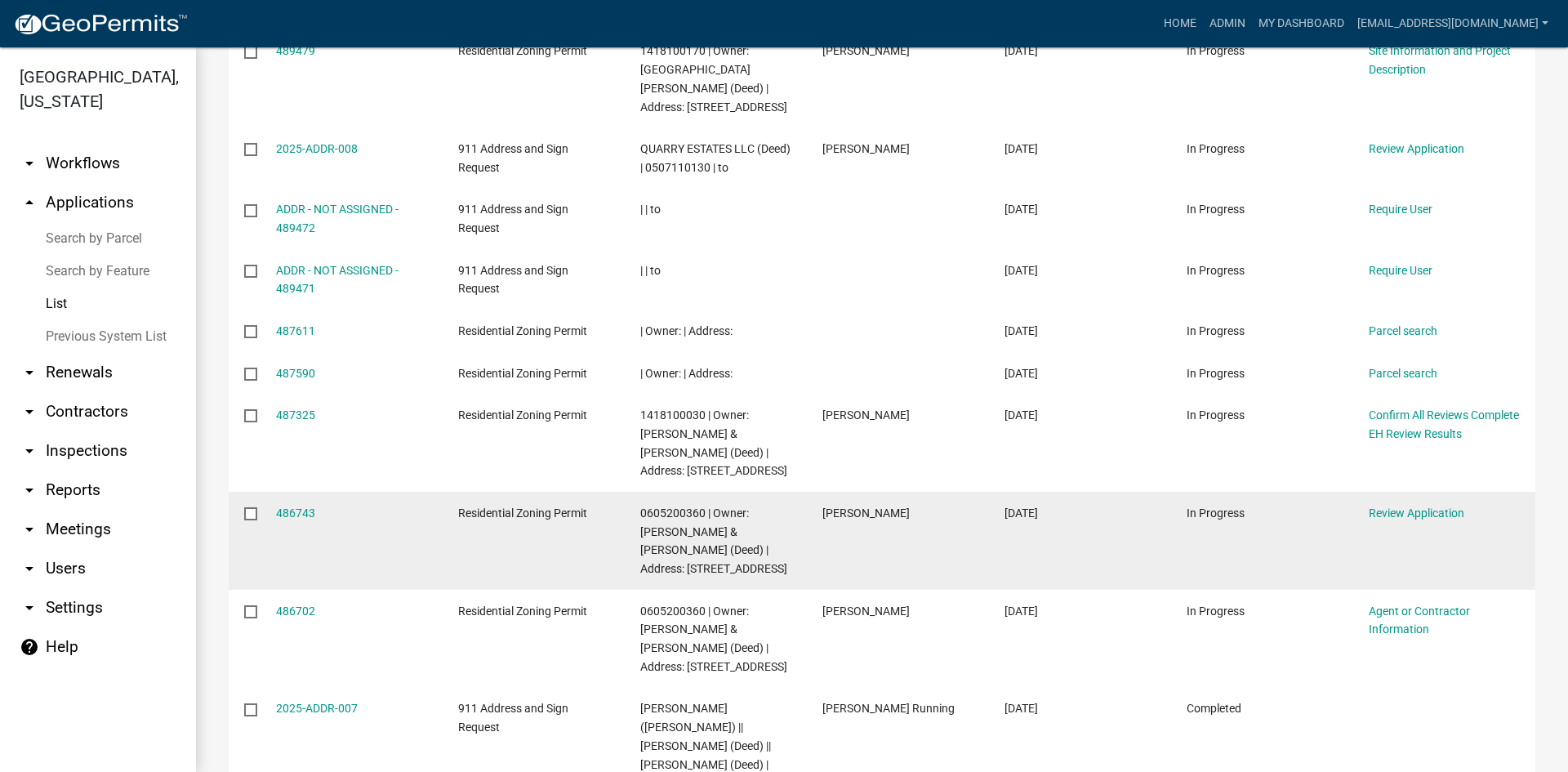
click at [290, 494] on datatable-body-cell "486743" at bounding box center [351, 540] width 182 height 98
click at [290, 509] on link "486743" at bounding box center [296, 513] width 39 height 13
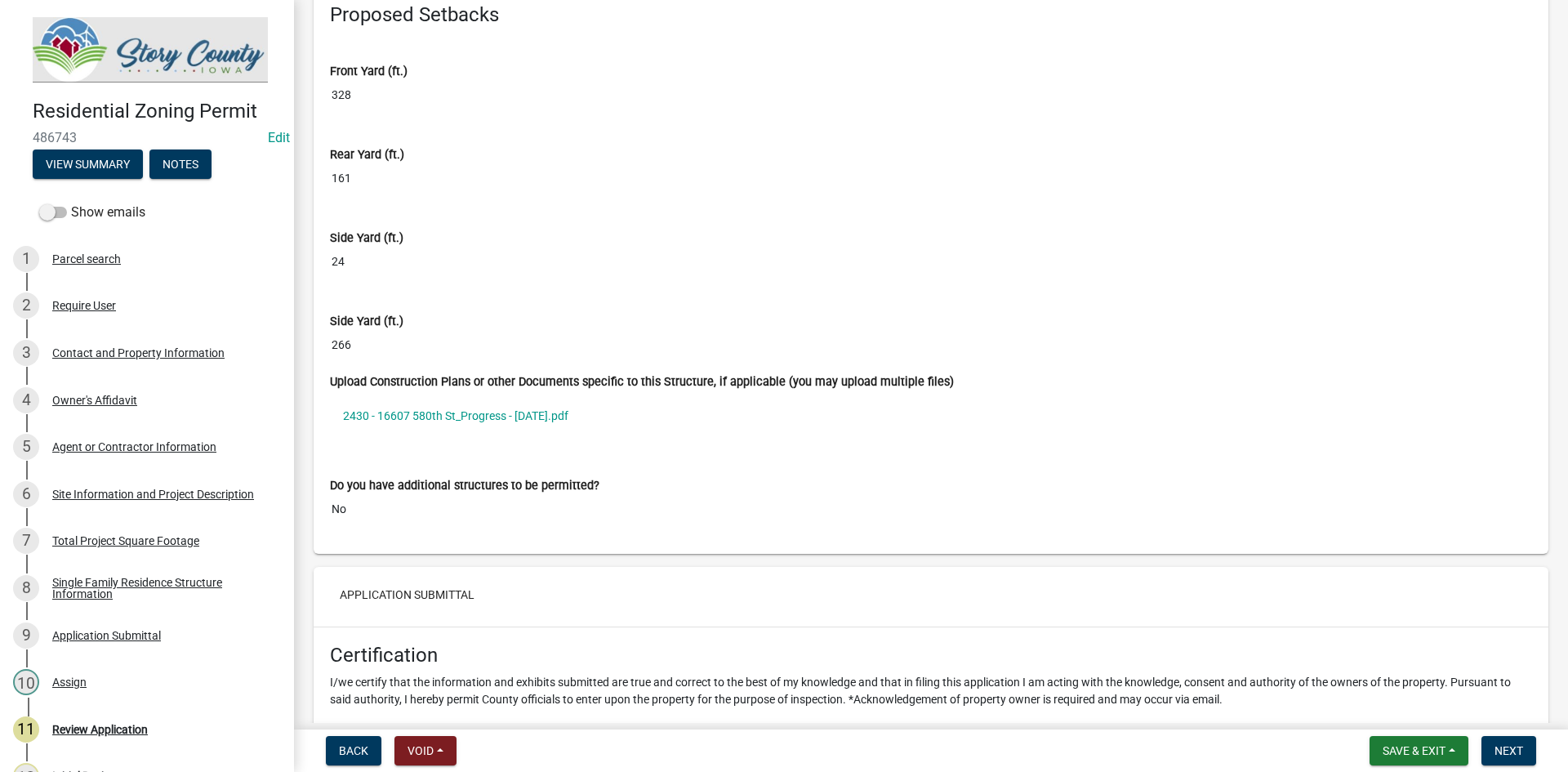
scroll to position [10459, 0]
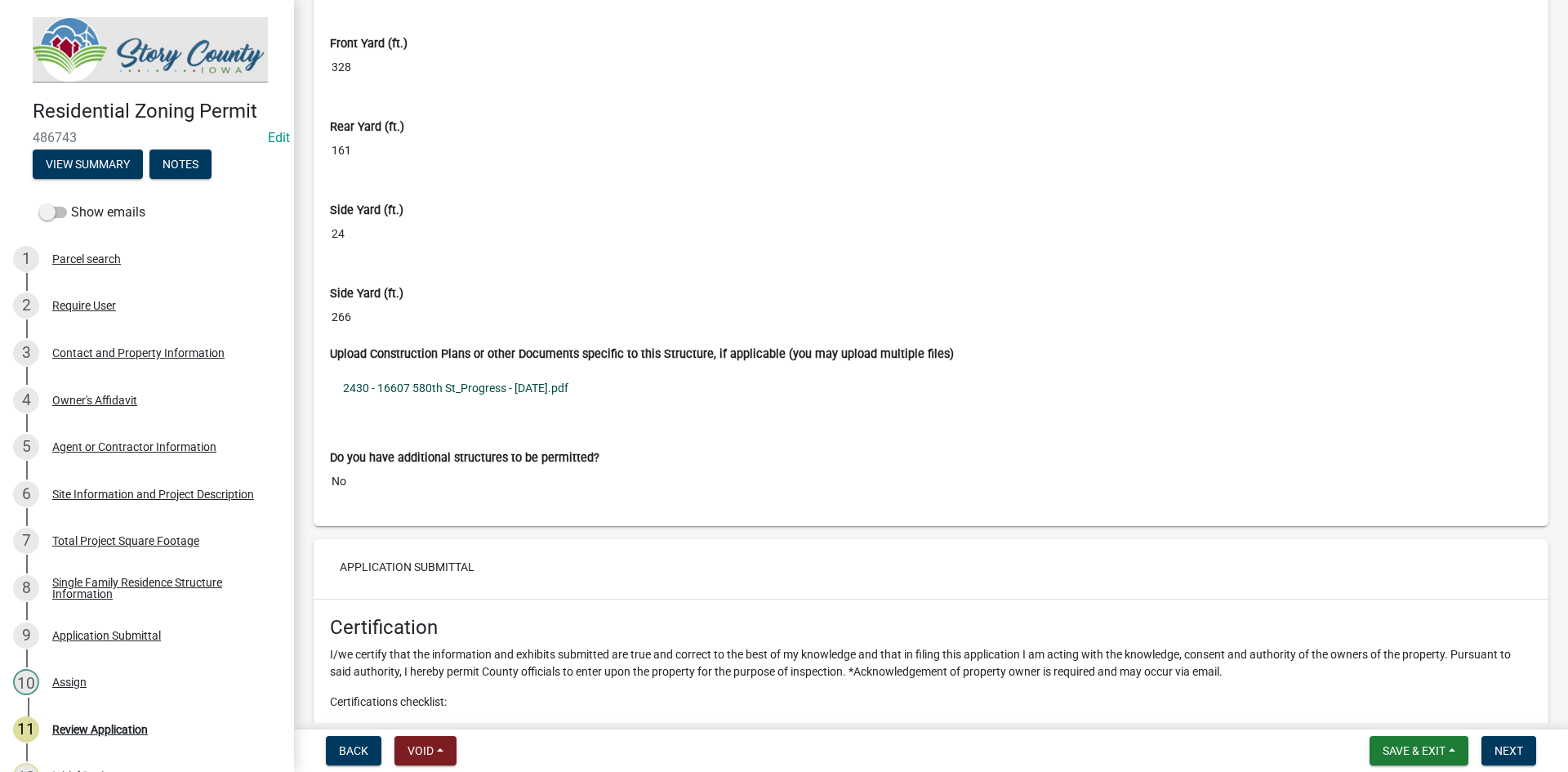
click at [488, 383] on link "2430 - 16607 580th St_Progress - [DATE].pdf" at bounding box center [931, 388] width 1203 height 38
